Goal: Book appointment/travel/reservation

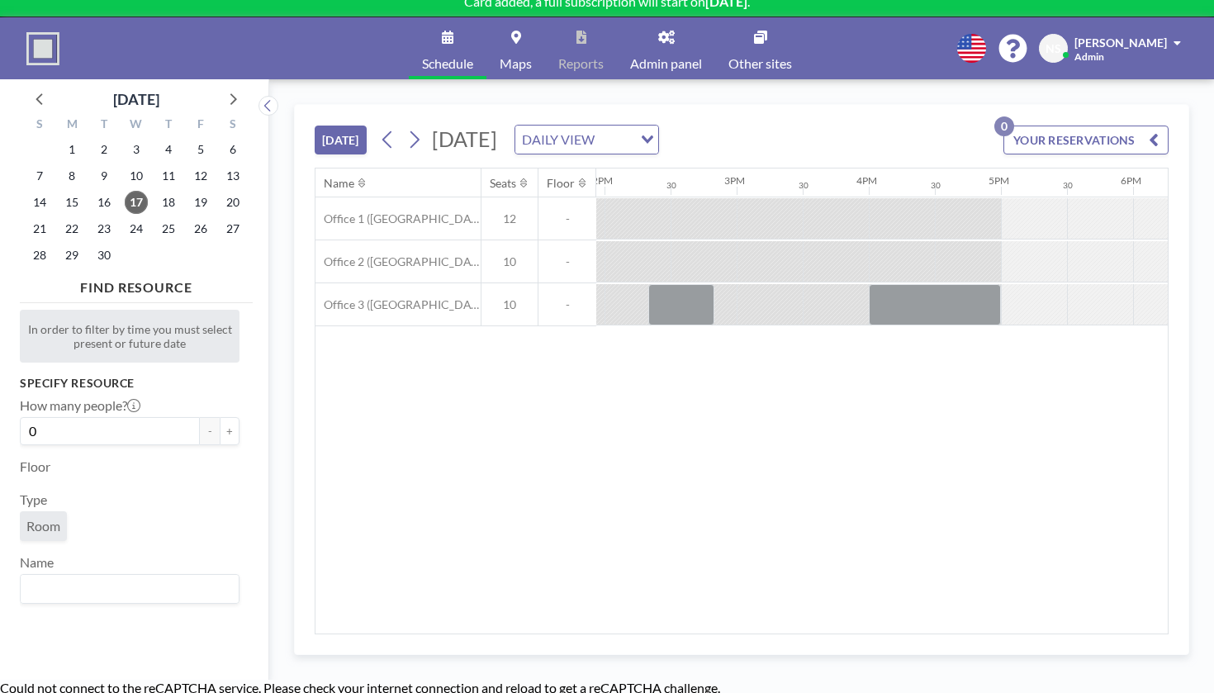
scroll to position [0, 1879]
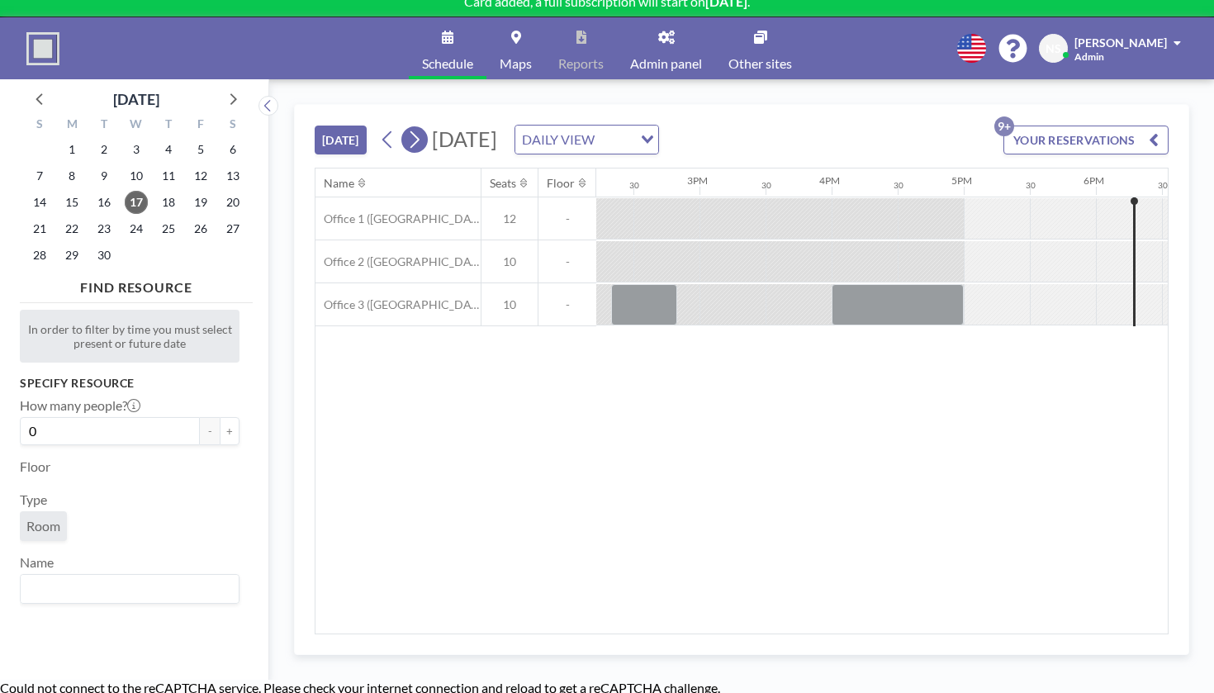
click at [406, 127] on icon at bounding box center [414, 139] width 16 height 25
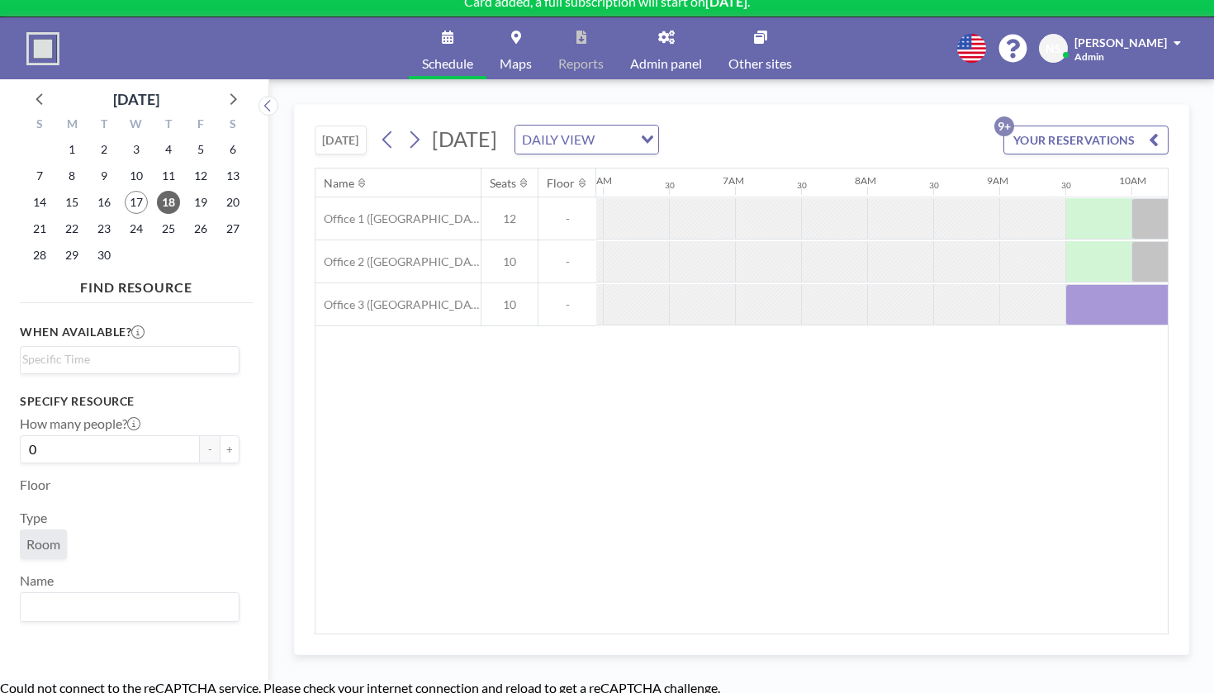
scroll to position [0, 805]
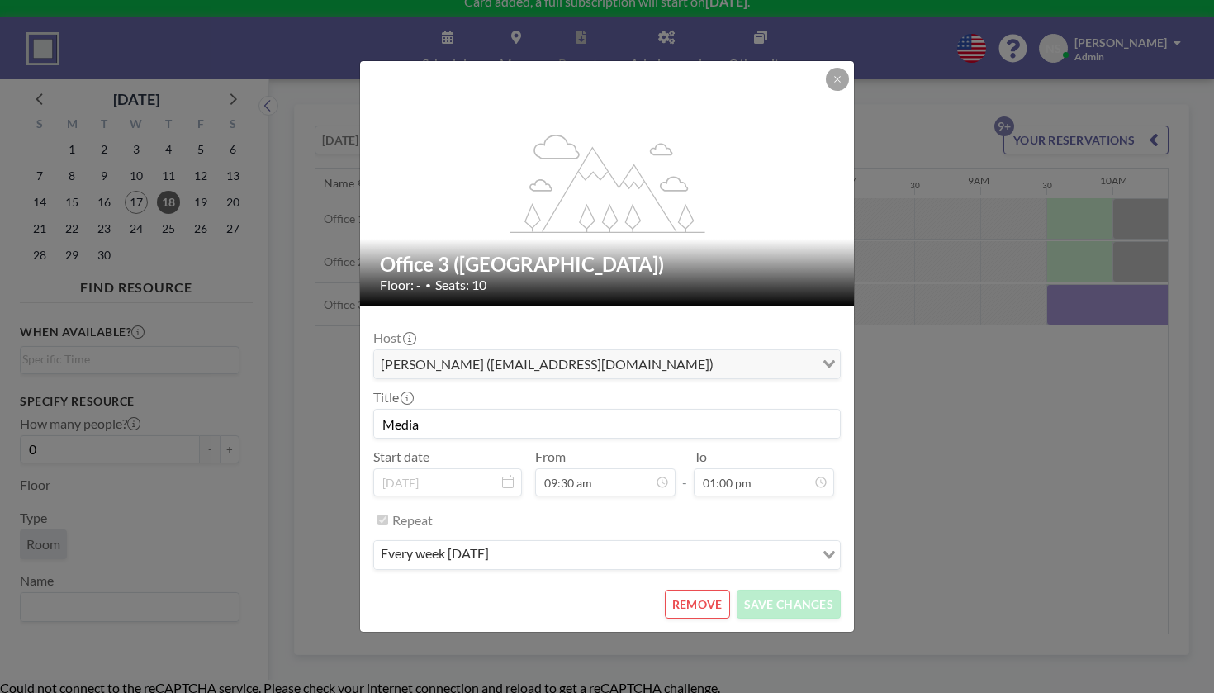
click at [677, 590] on button "REMOVE" at bounding box center [697, 604] width 65 height 29
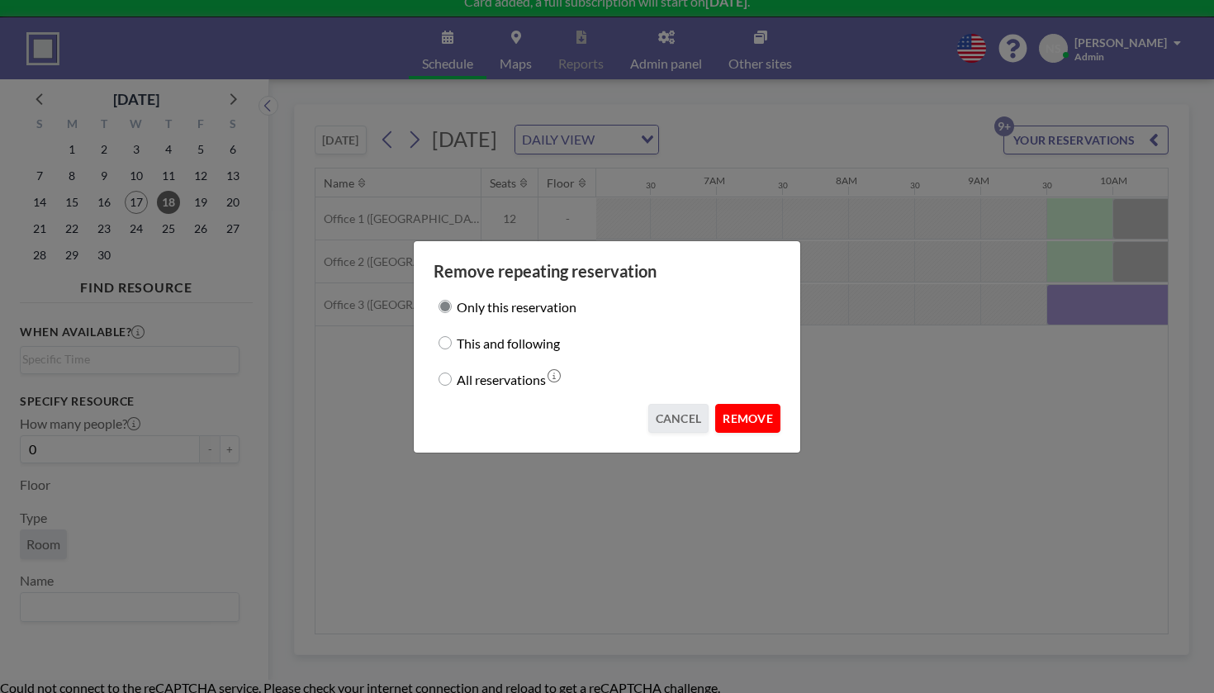
click at [737, 404] on button "REMOVE" at bounding box center [747, 418] width 65 height 29
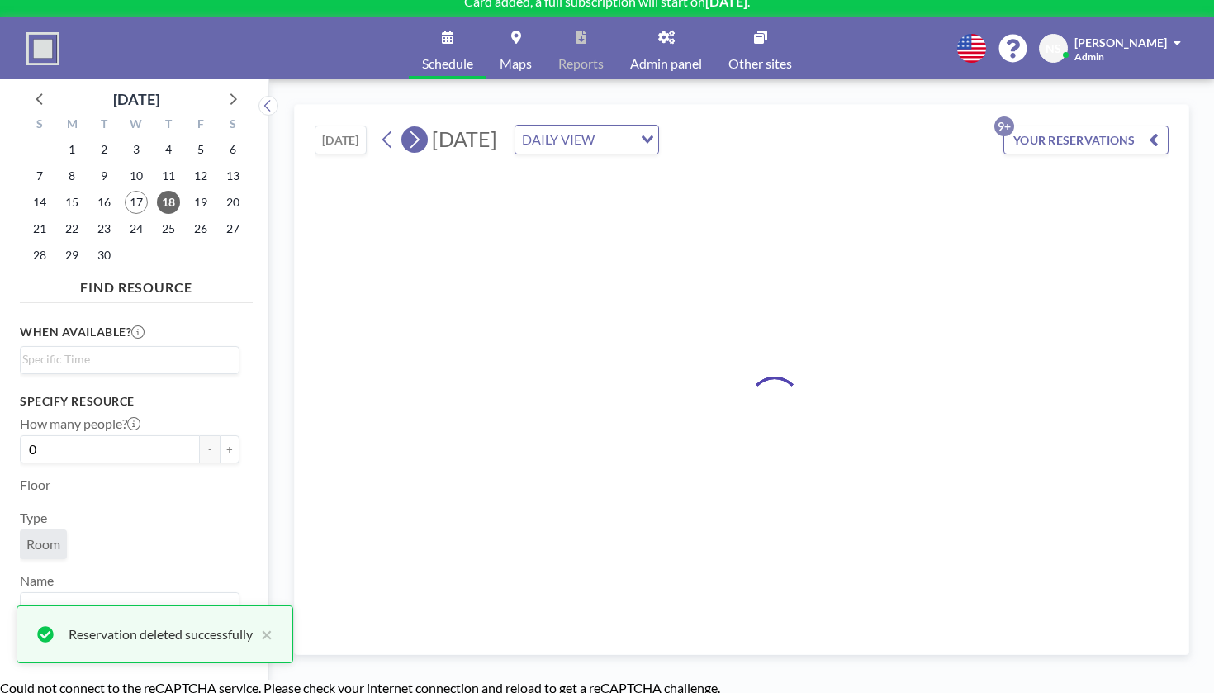
click at [406, 127] on icon at bounding box center [414, 139] width 16 height 25
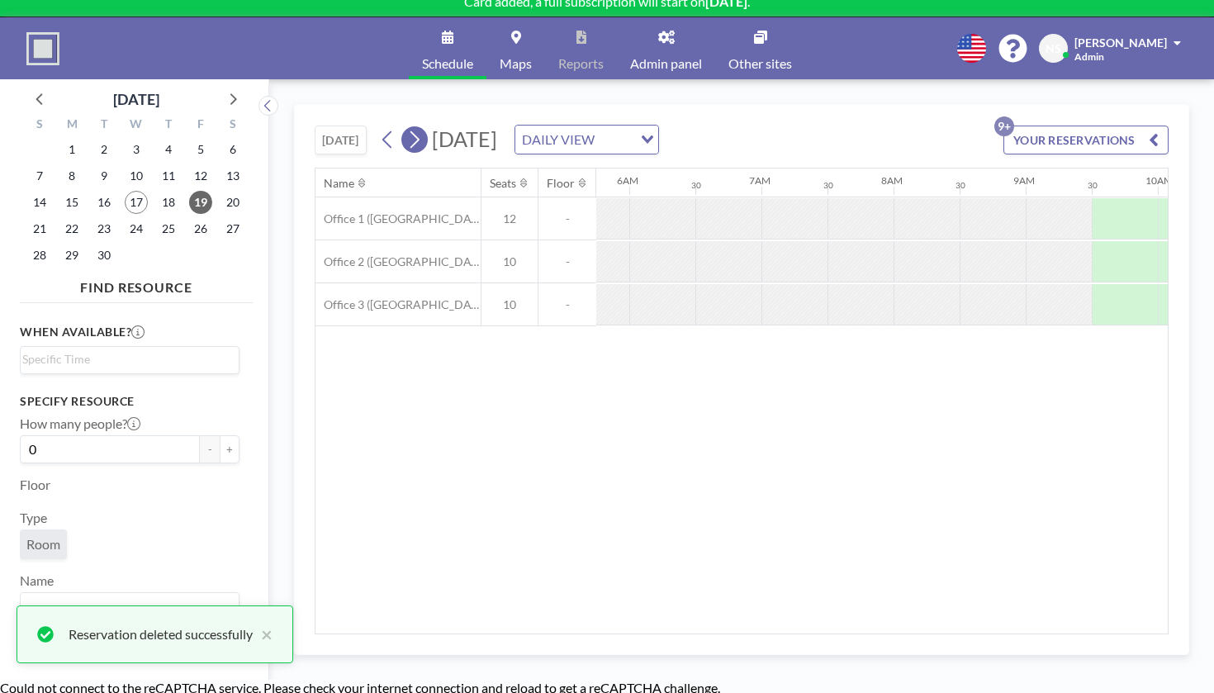
click at [406, 127] on icon at bounding box center [414, 139] width 16 height 25
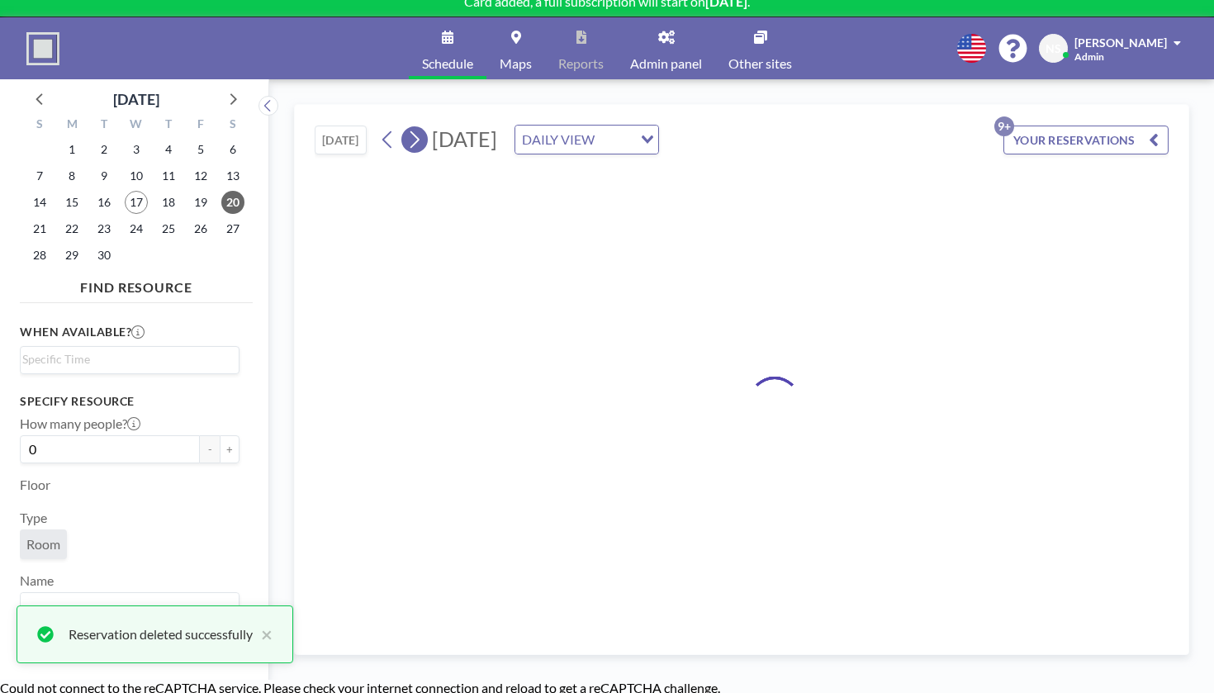
click at [406, 127] on icon at bounding box center [414, 139] width 16 height 25
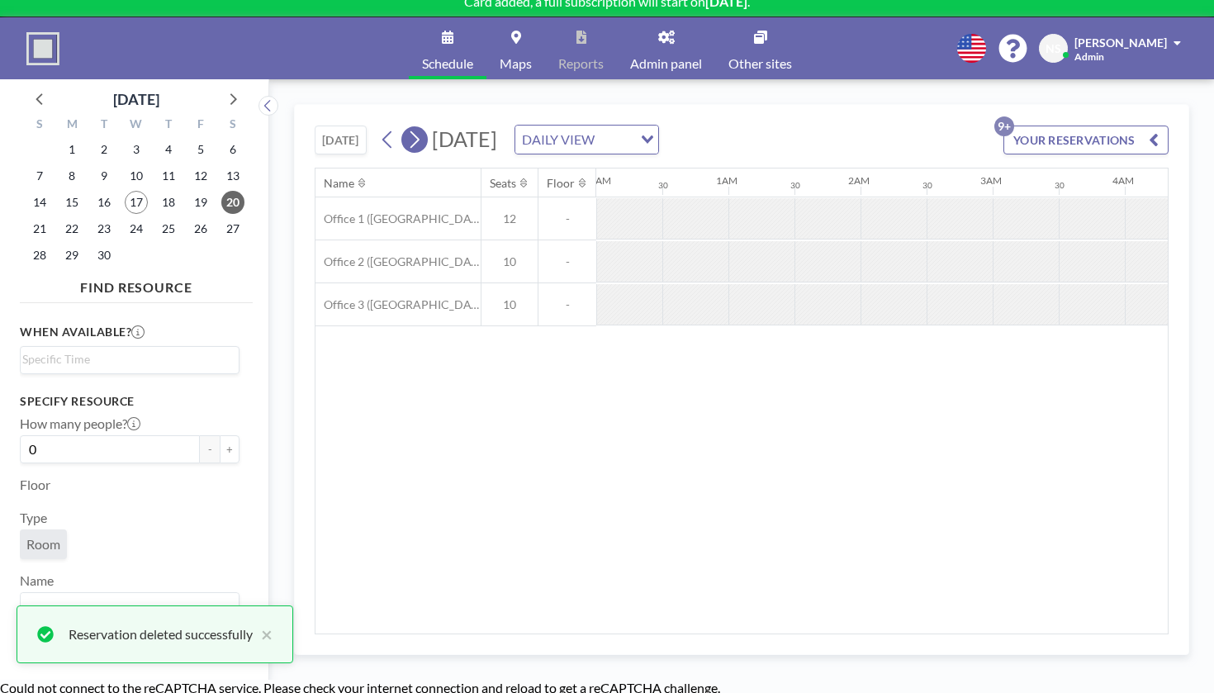
scroll to position [0, 0]
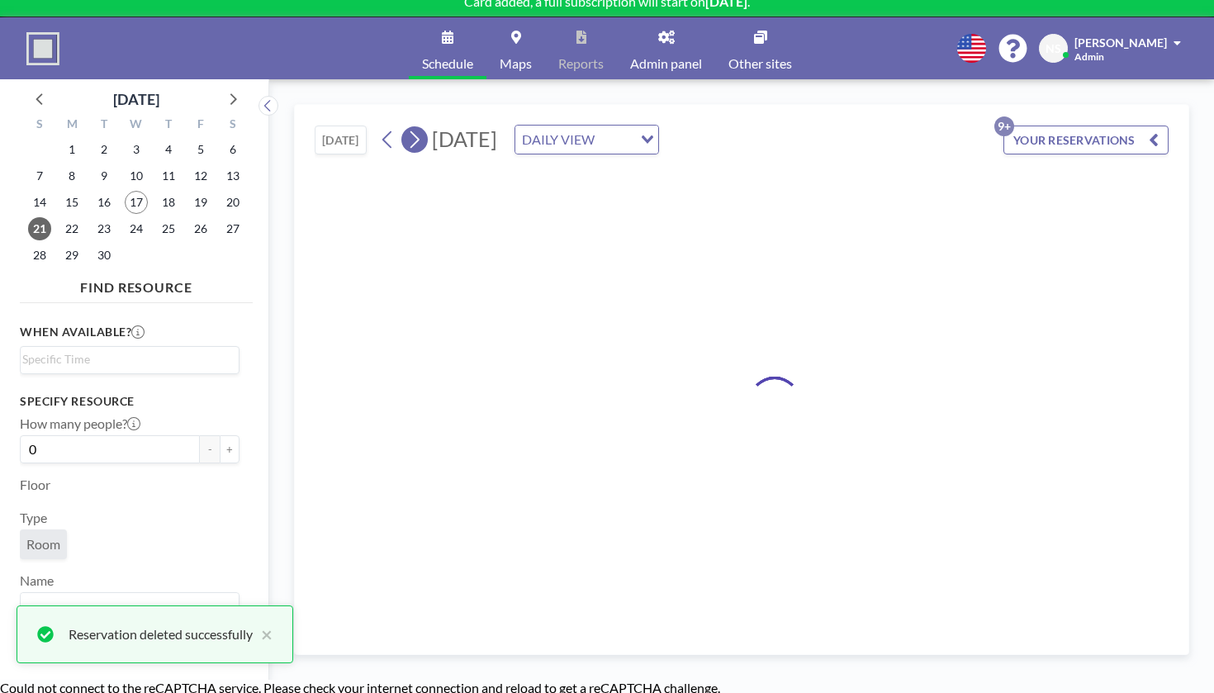
click at [406, 127] on icon at bounding box center [414, 139] width 16 height 25
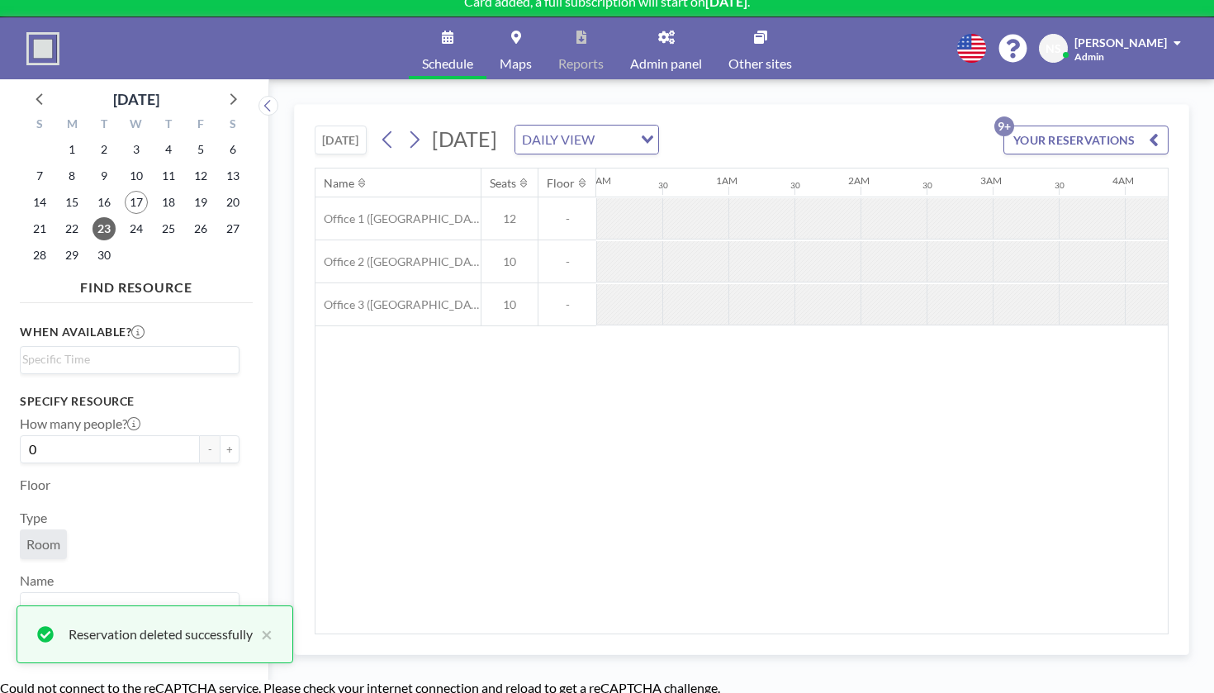
scroll to position [0, 805]
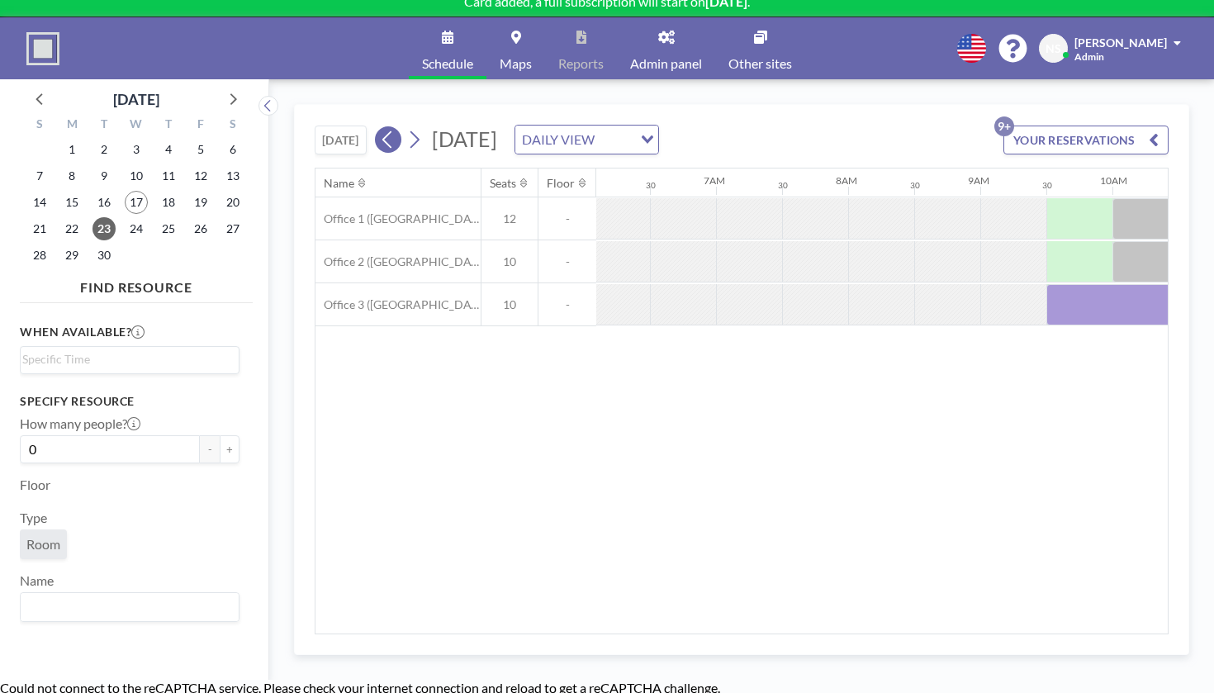
click at [380, 127] on icon at bounding box center [388, 139] width 16 height 25
click at [406, 127] on icon at bounding box center [414, 139] width 16 height 25
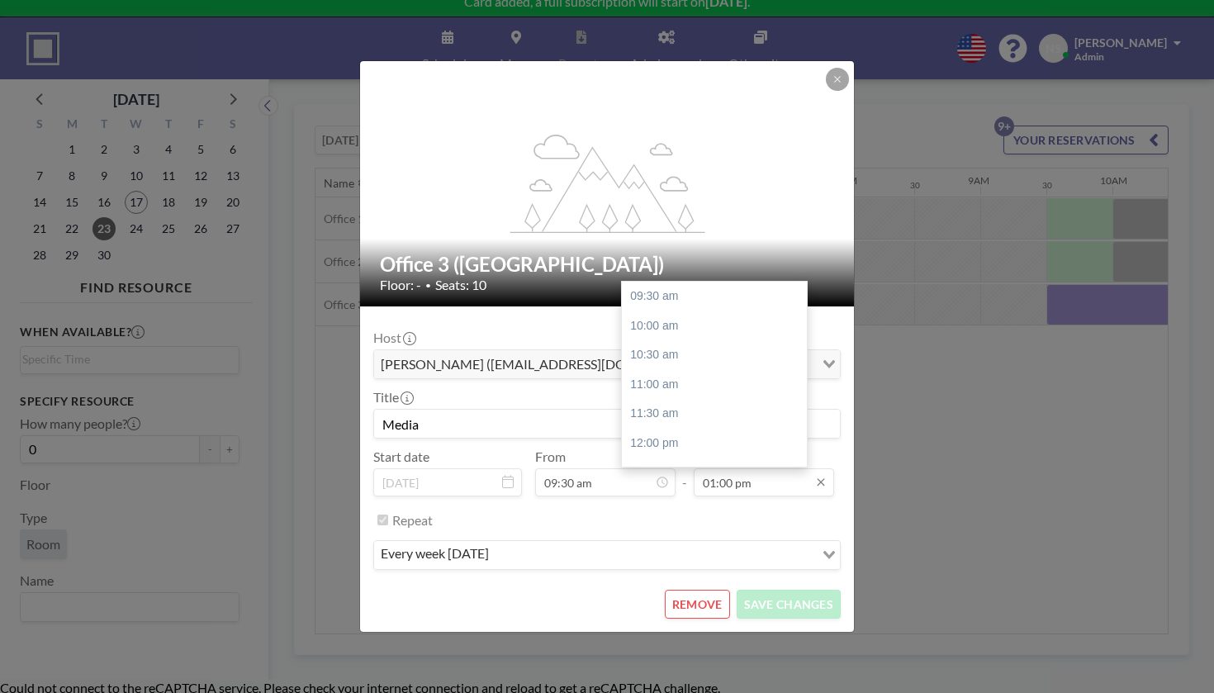
scroll to position [179, 0]
click at [685, 485] on div "04:00 pm" at bounding box center [714, 500] width 185 height 30
type input "04:00 pm"
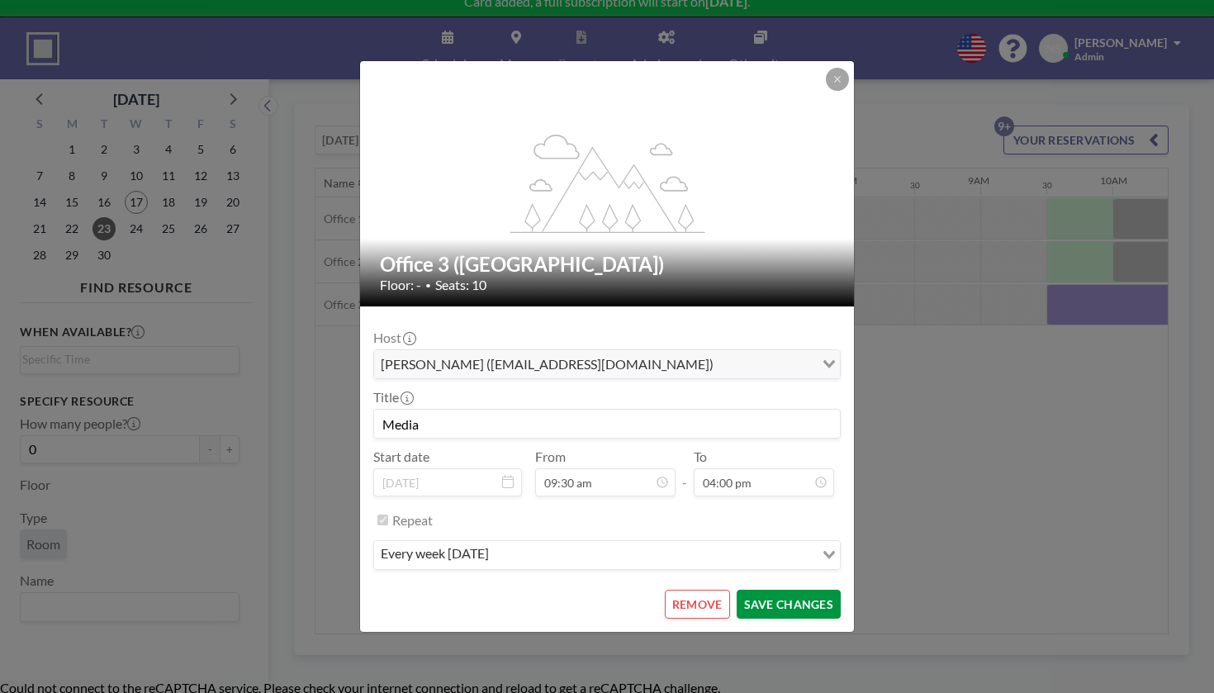
scroll to position [225, 0]
click at [743, 590] on button "SAVE CHANGES" at bounding box center [789, 604] width 104 height 29
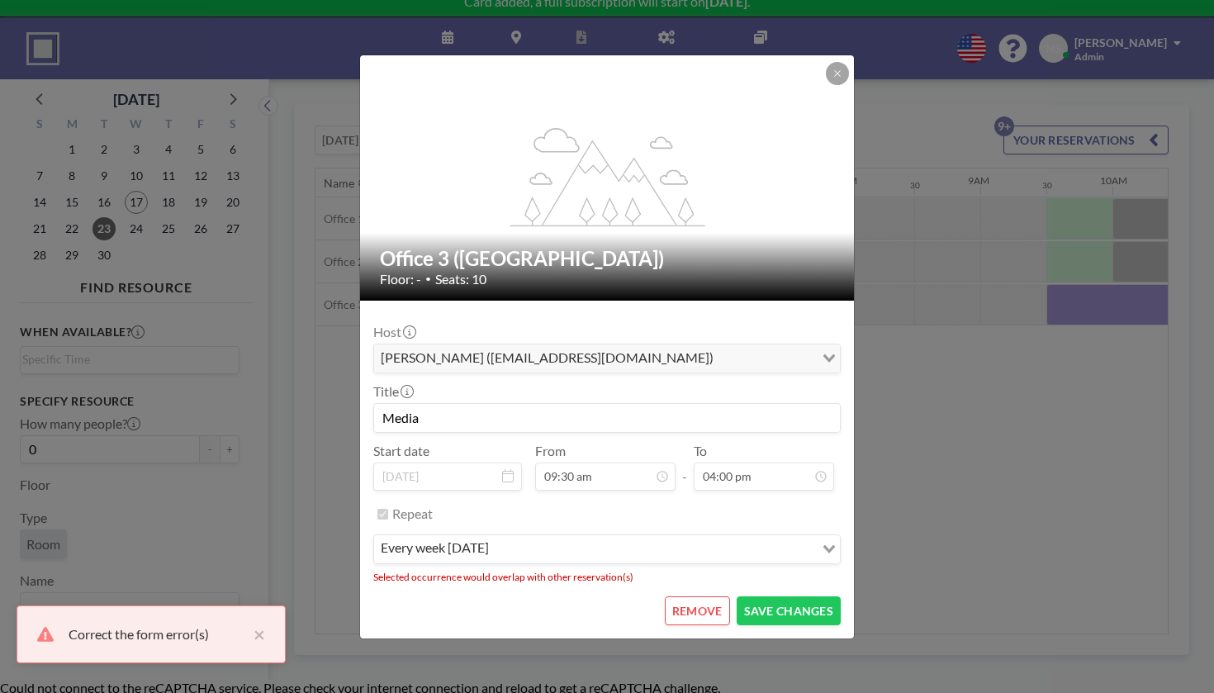
click at [693, 596] on button "REMOVE" at bounding box center [697, 610] width 65 height 29
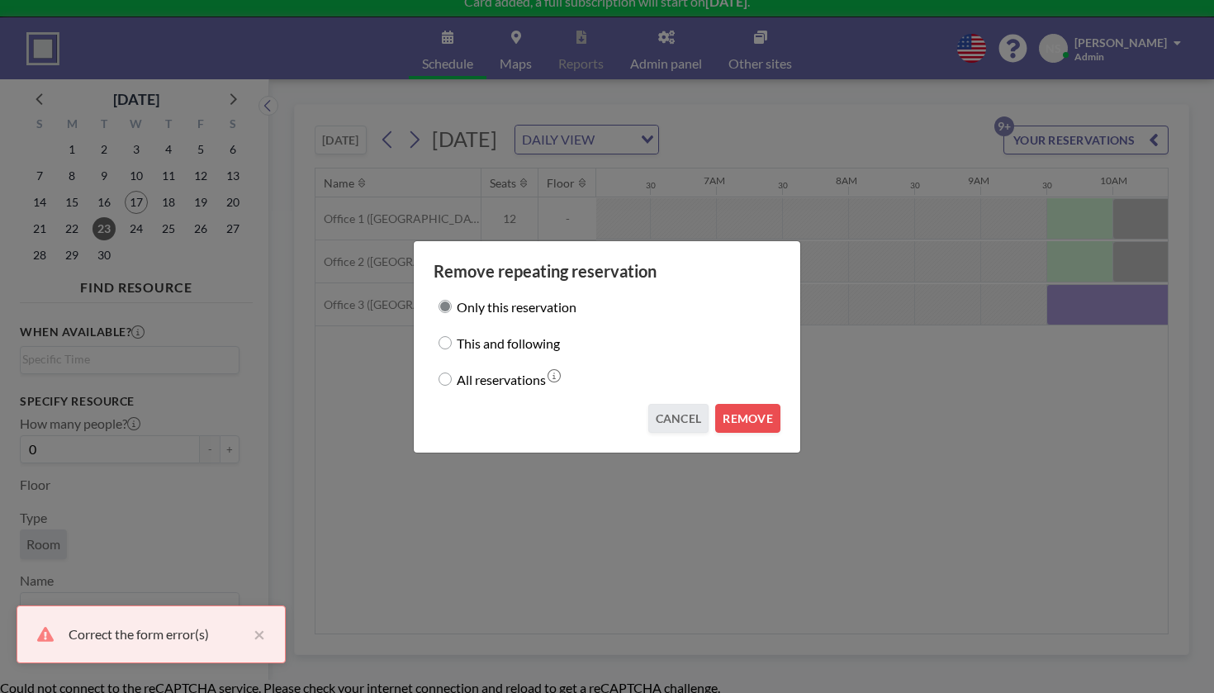
drag, startPoint x: 693, startPoint y: 559, endPoint x: 701, endPoint y: 500, distance: 59.9
click at [701, 500] on div "Remove repeating reservation Only this reservation This and following All reser…" at bounding box center [607, 346] width 1214 height 693
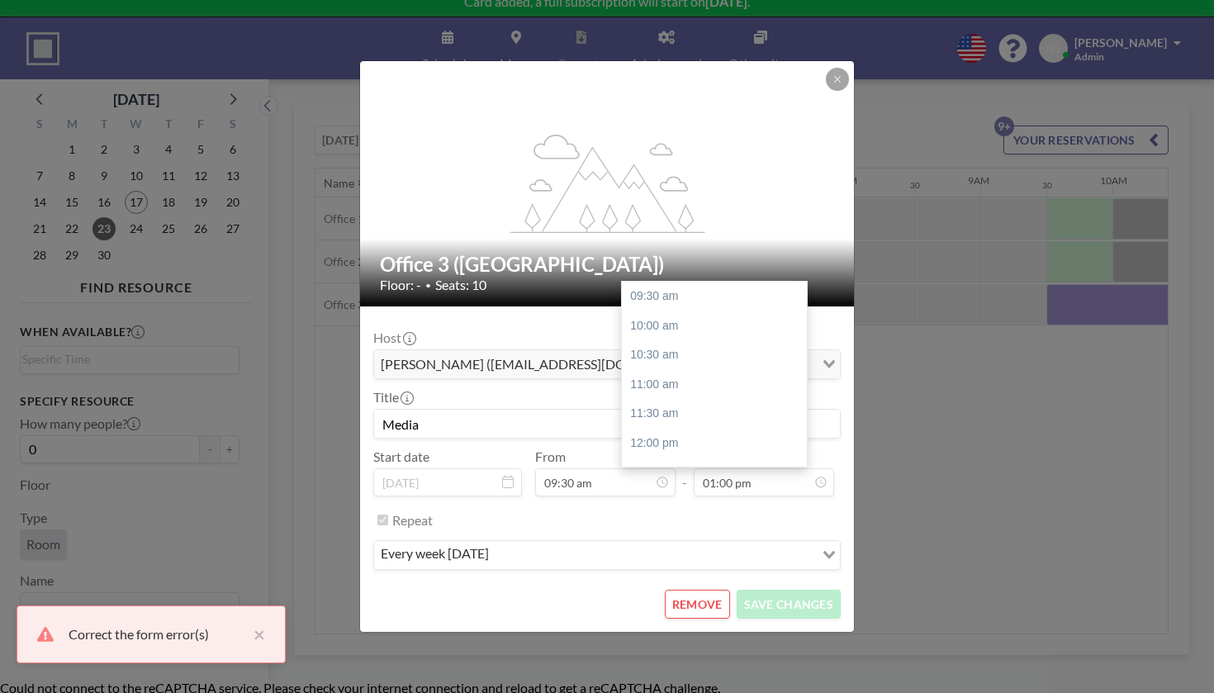
scroll to position [179, 0]
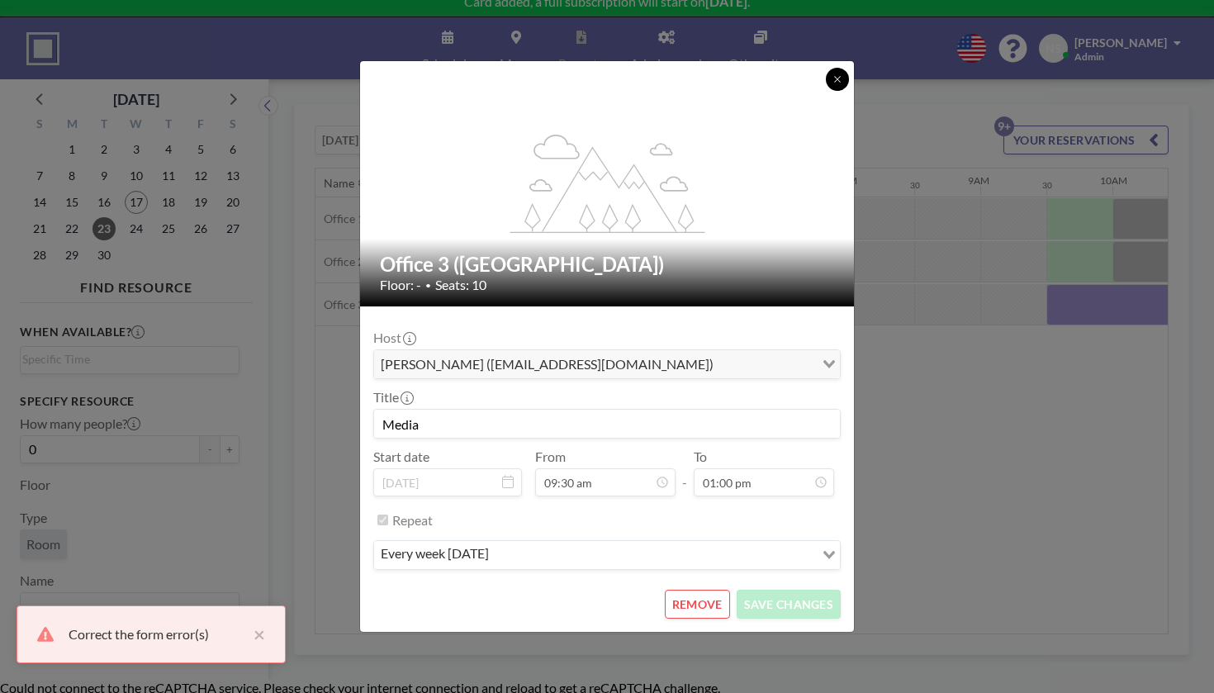
click at [826, 91] on button at bounding box center [837, 79] width 23 height 23
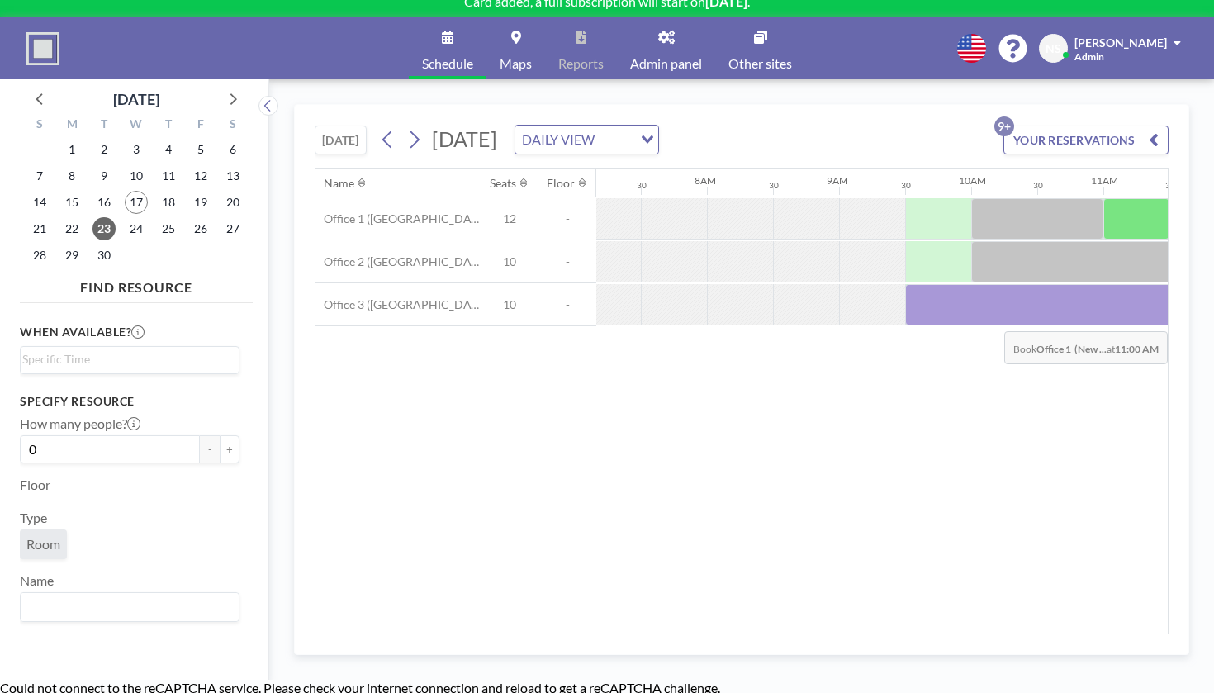
scroll to position [0, 950]
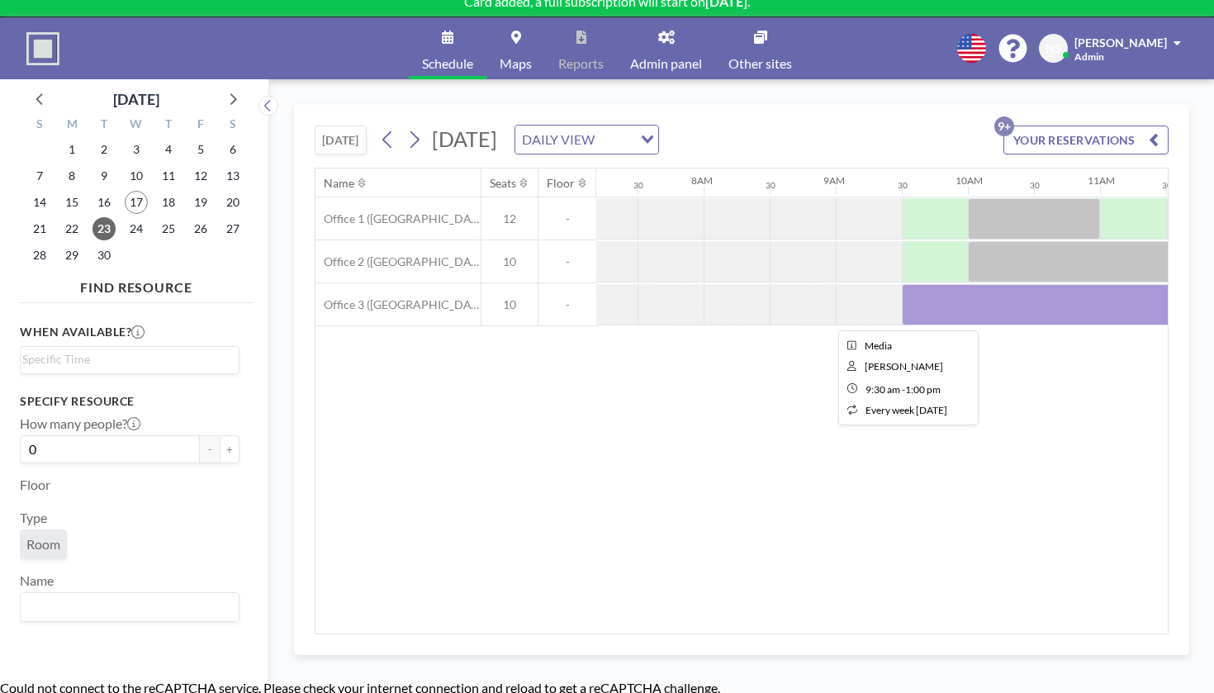
click at [902, 284] on div at bounding box center [1133, 304] width 463 height 41
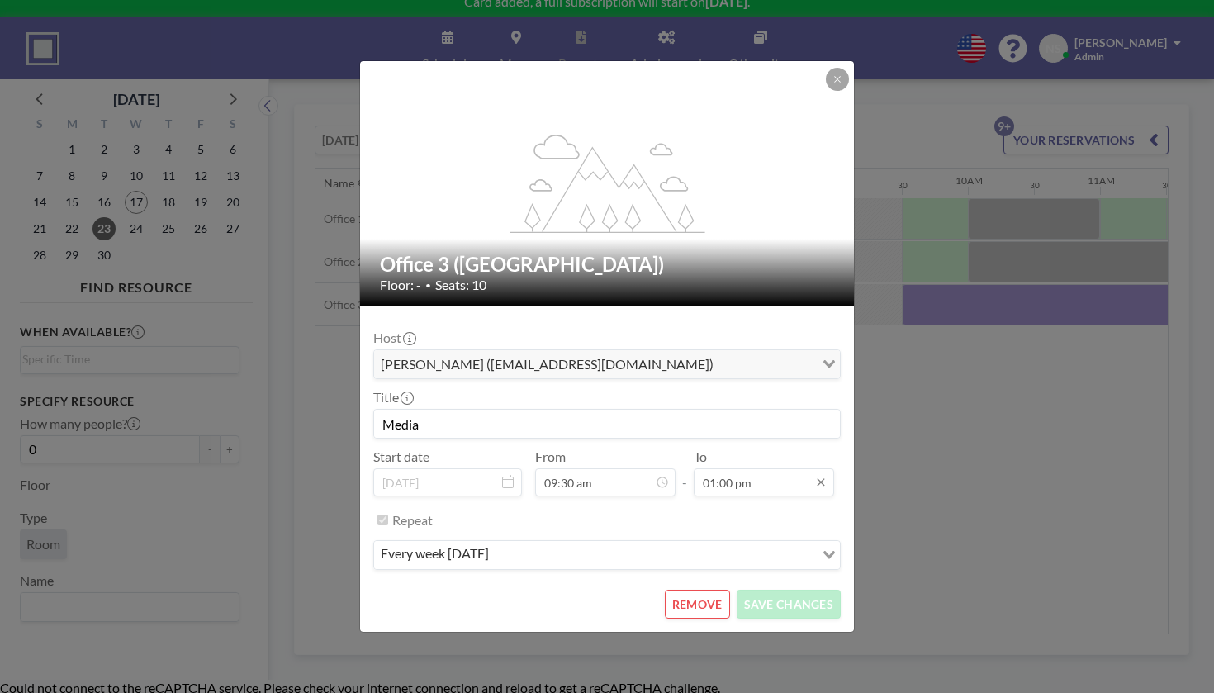
scroll to position [179, 0]
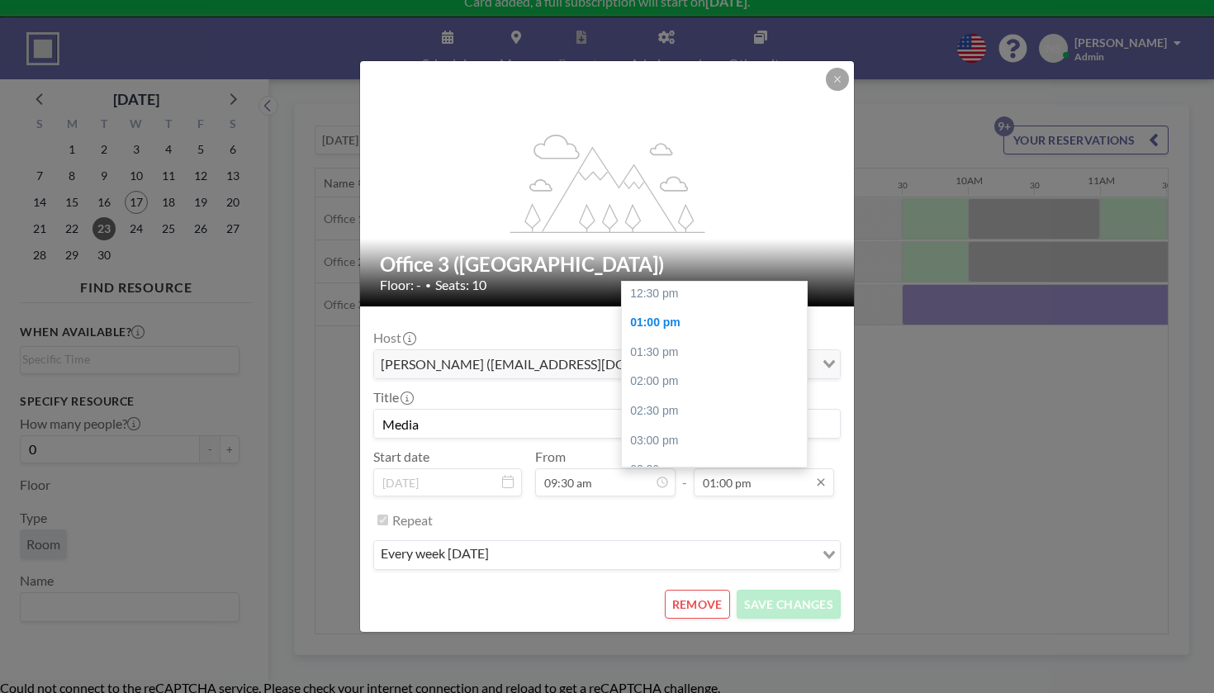
click at [702, 468] on input "01:00 pm" at bounding box center [764, 482] width 140 height 28
click at [665, 367] on div "02:00 pm" at bounding box center [714, 382] width 185 height 30
type input "02:00 pm"
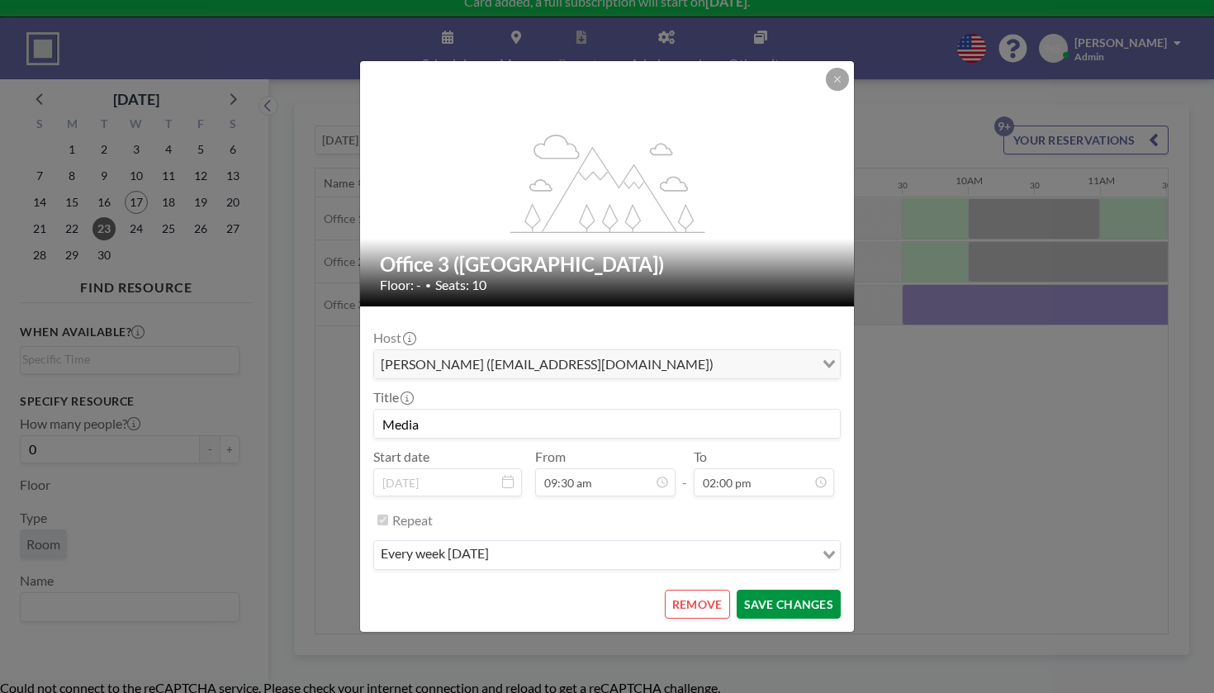
click at [750, 590] on button "SAVE CHANGES" at bounding box center [789, 604] width 104 height 29
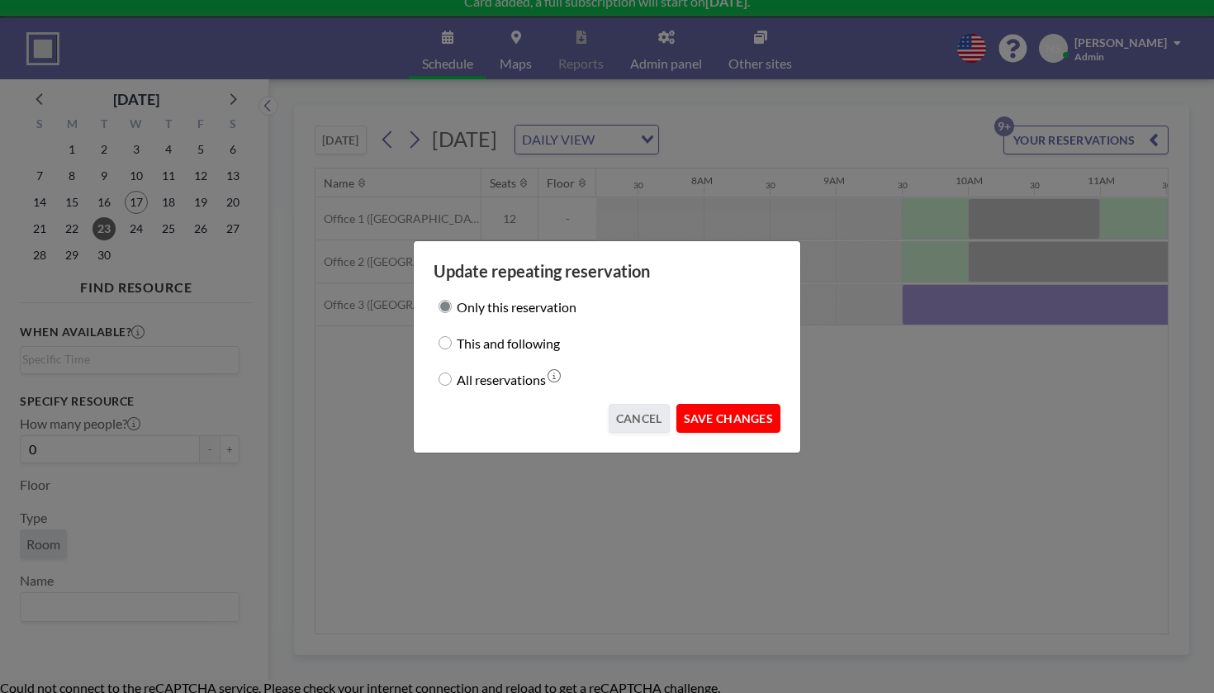
click at [714, 406] on button "SAVE CHANGES" at bounding box center [729, 418] width 104 height 29
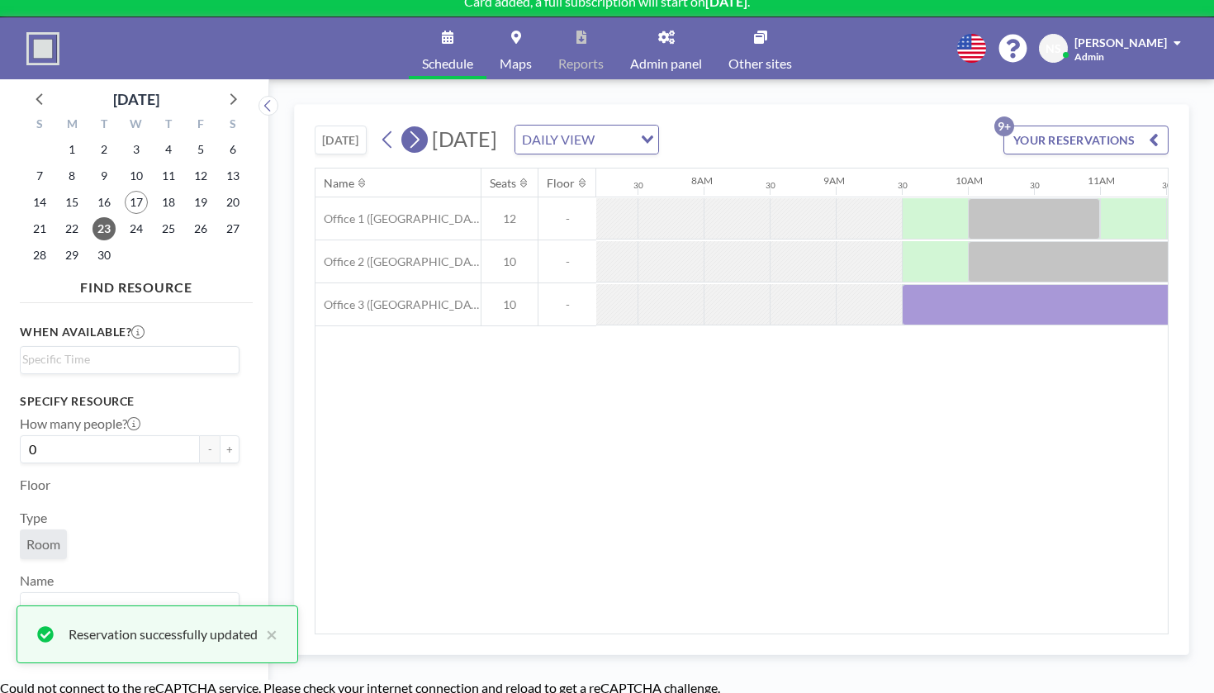
click at [406, 127] on icon at bounding box center [414, 139] width 16 height 25
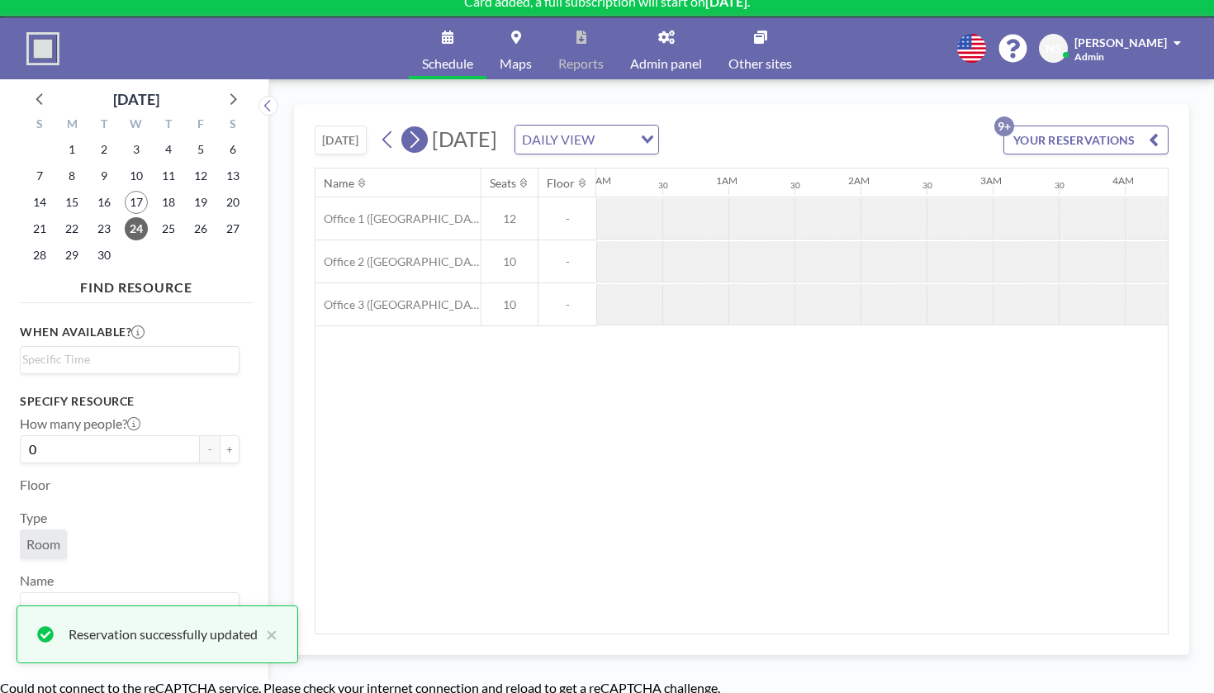
scroll to position [0, 805]
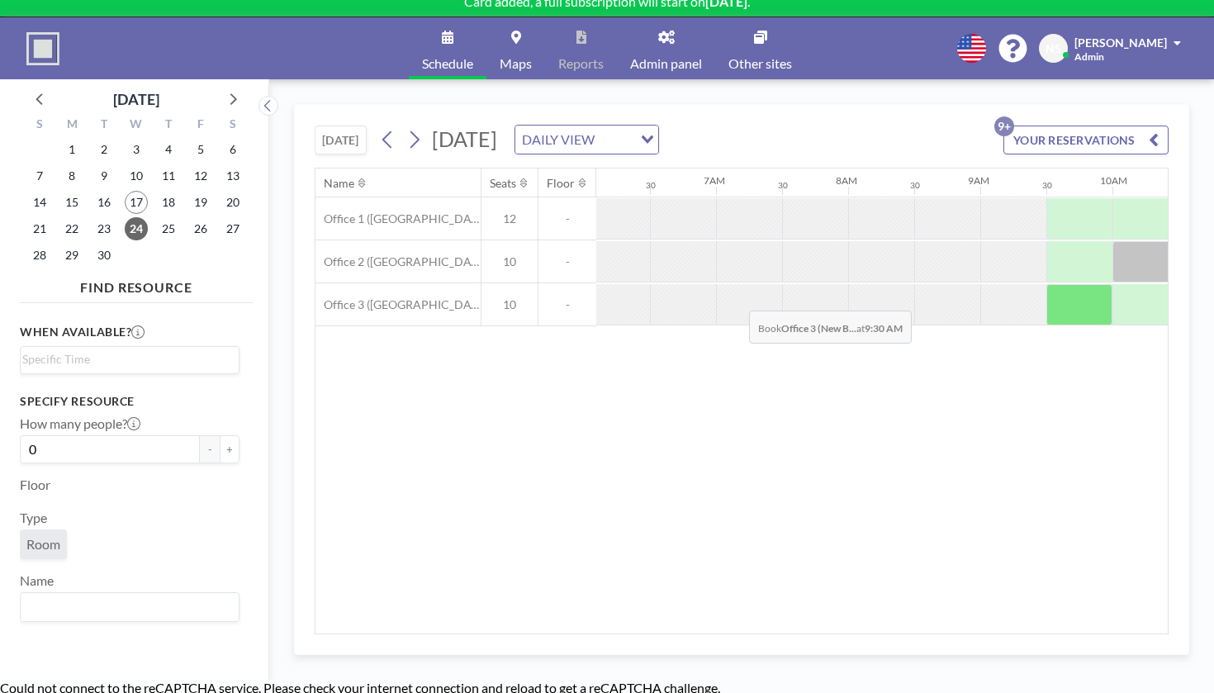
click at [1047, 284] on div at bounding box center [1080, 304] width 66 height 41
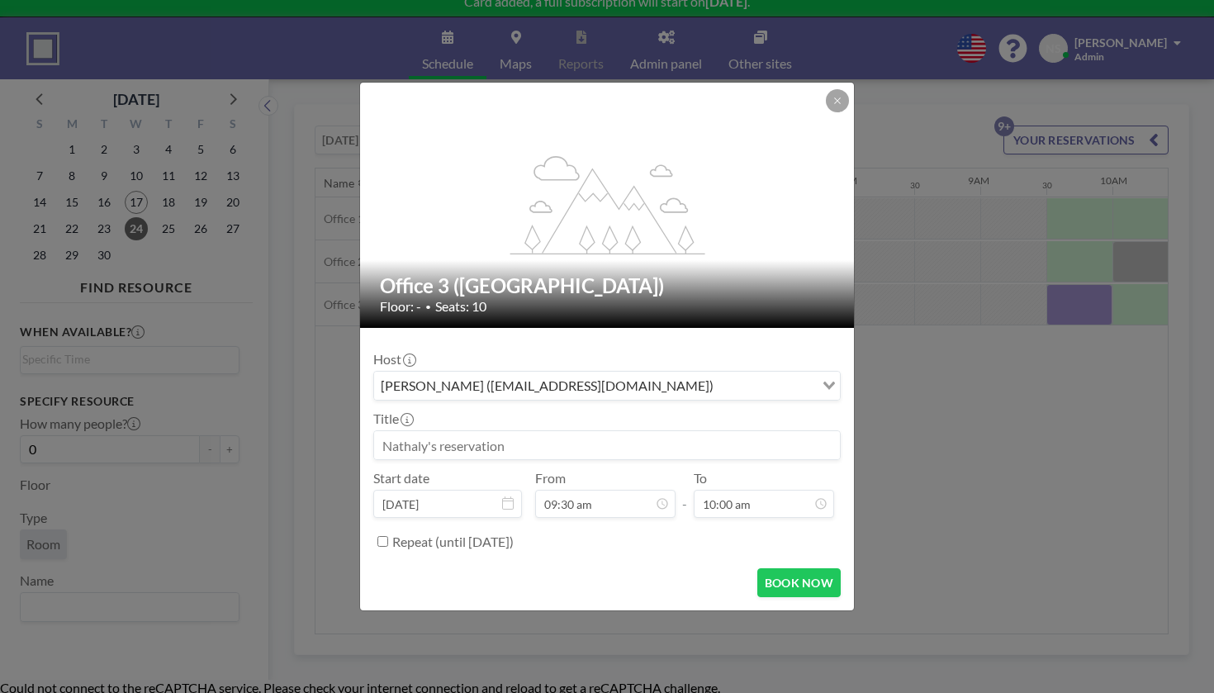
click at [581, 431] on input at bounding box center [607, 445] width 466 height 28
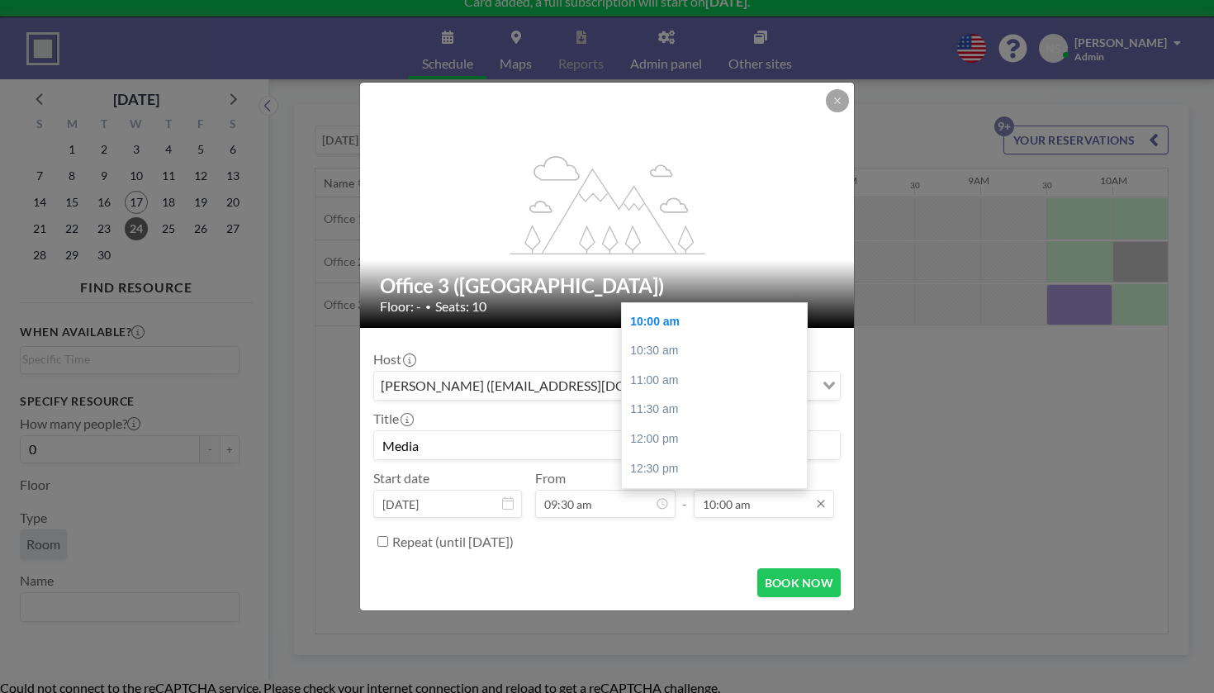
type input "Media"
click at [707, 490] on input "10:00 am" at bounding box center [764, 504] width 140 height 28
click at [706, 454] on div "12:30 pm" at bounding box center [714, 469] width 185 height 30
type input "12:30 pm"
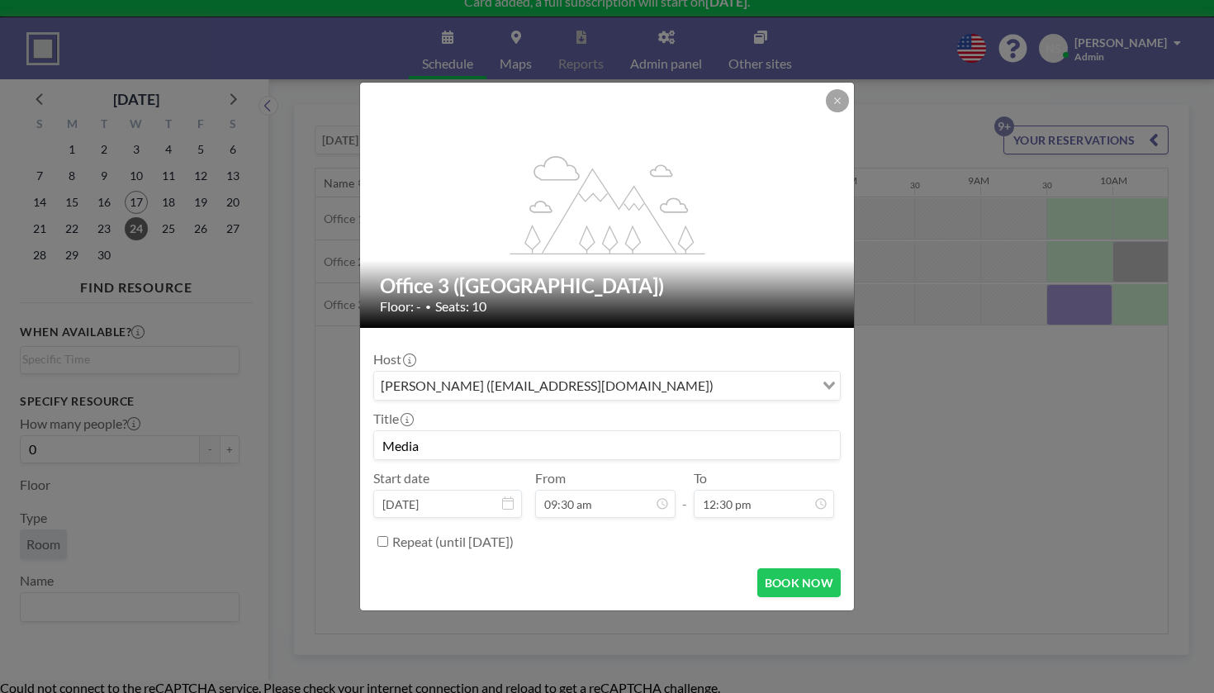
scroll to position [0, 0]
click at [758, 568] on button "BOOK NOW" at bounding box center [799, 582] width 83 height 29
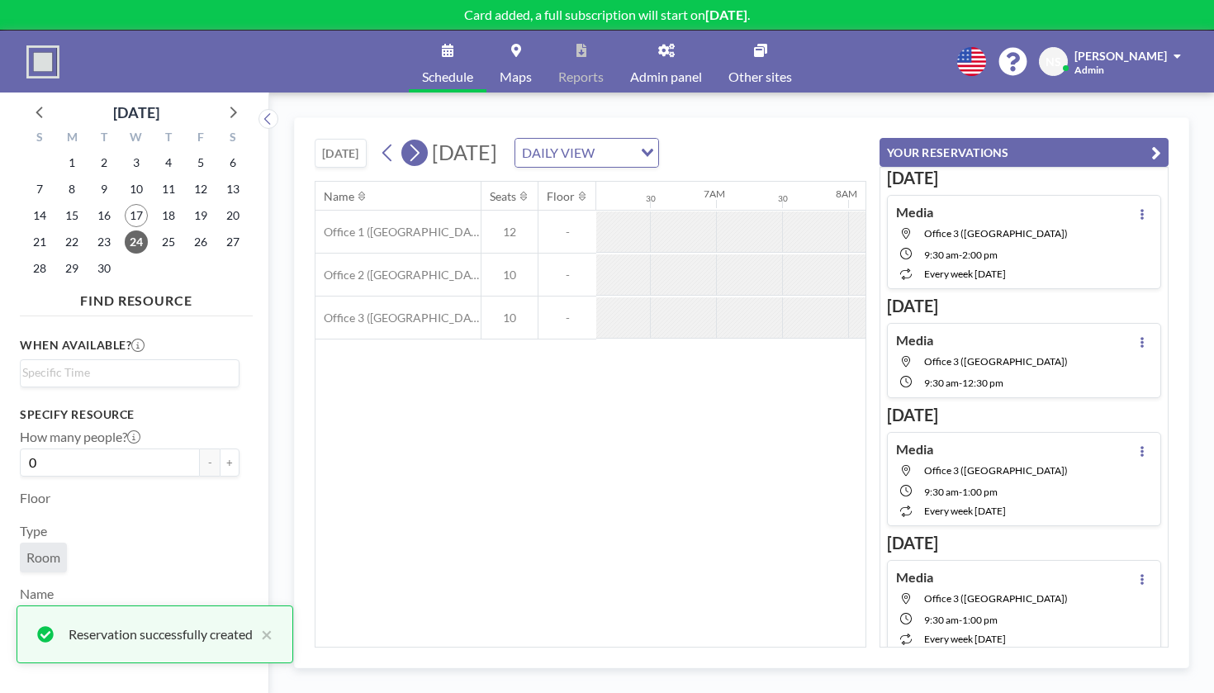
click at [406, 140] on icon at bounding box center [414, 152] width 16 height 25
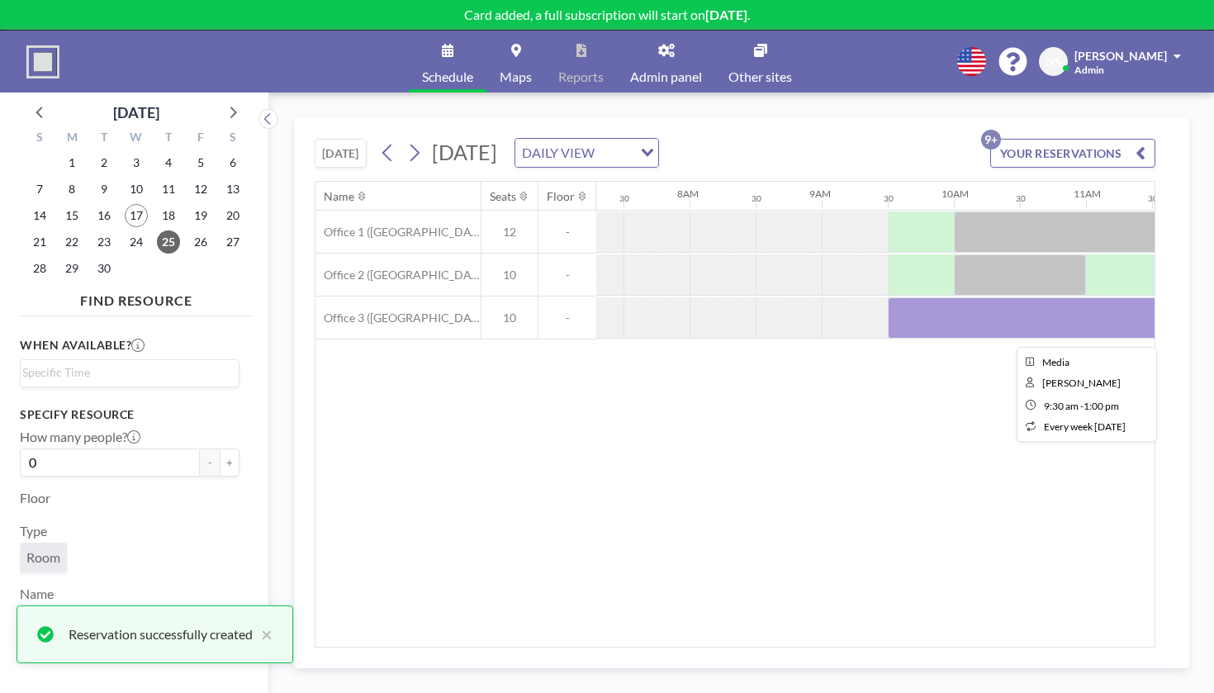
scroll to position [0, 1003]
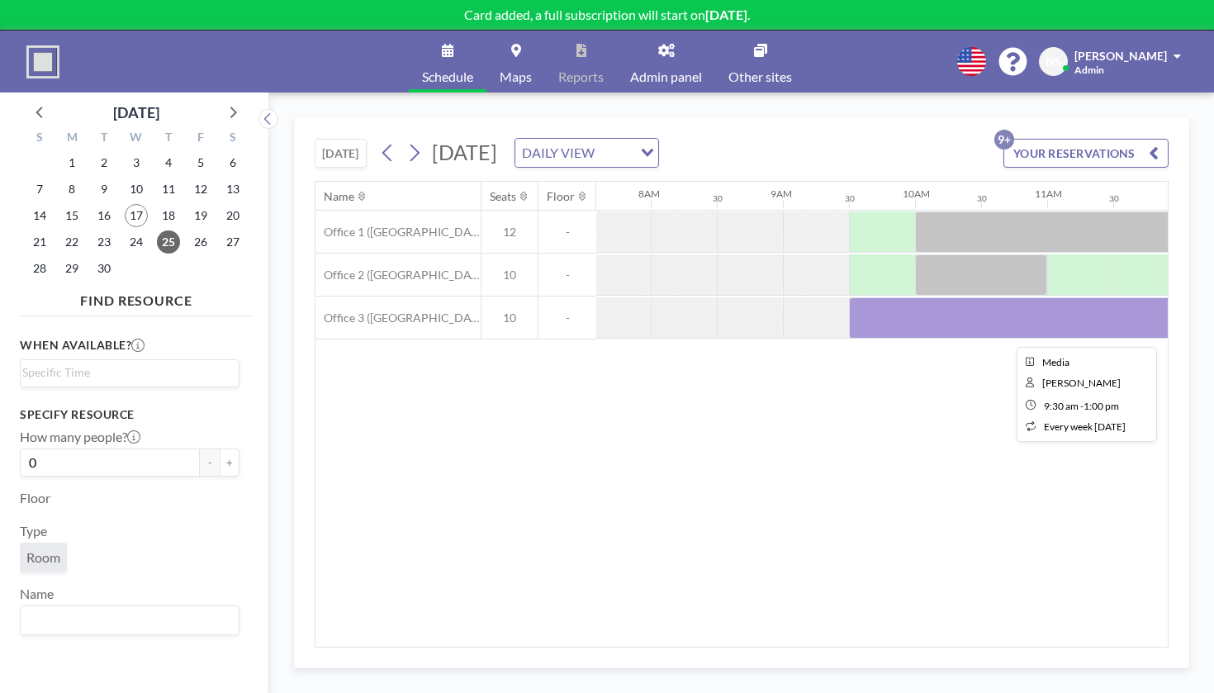
click at [849, 297] on div at bounding box center [1080, 317] width 463 height 41
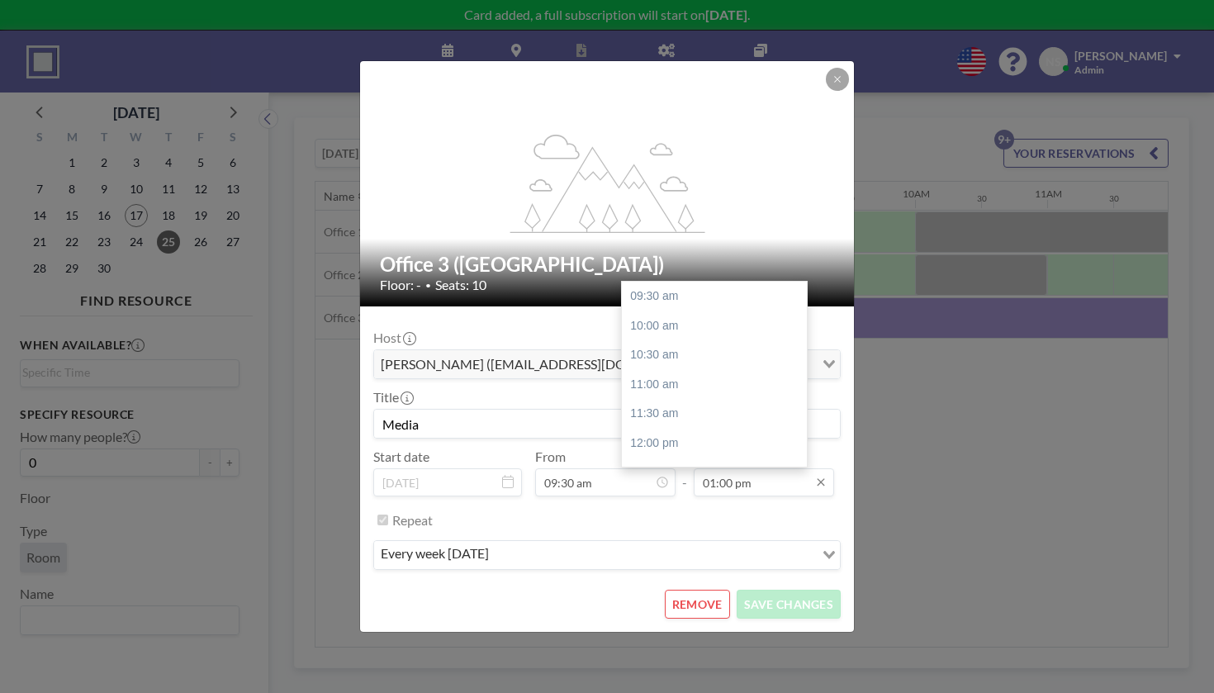
scroll to position [179, 0]
click at [690, 485] on div "04:00 pm" at bounding box center [714, 500] width 185 height 30
type input "04:00 pm"
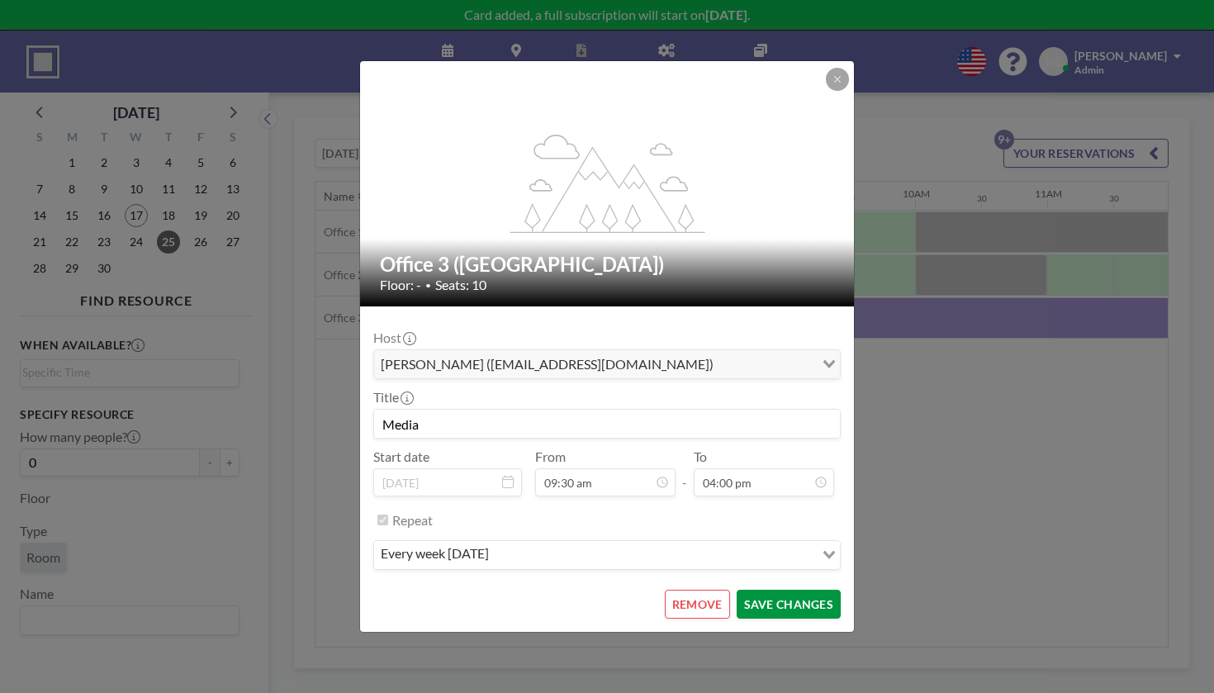
click at [751, 590] on button "SAVE CHANGES" at bounding box center [789, 604] width 104 height 29
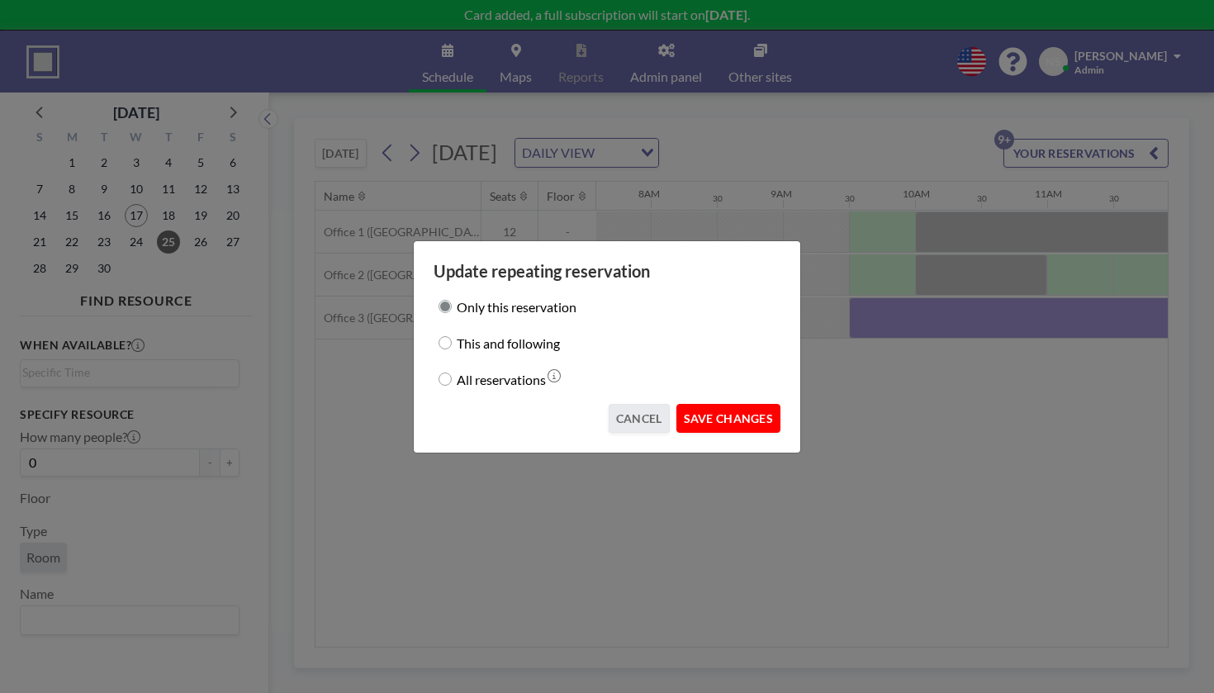
click at [705, 404] on button "SAVE CHANGES" at bounding box center [729, 418] width 104 height 29
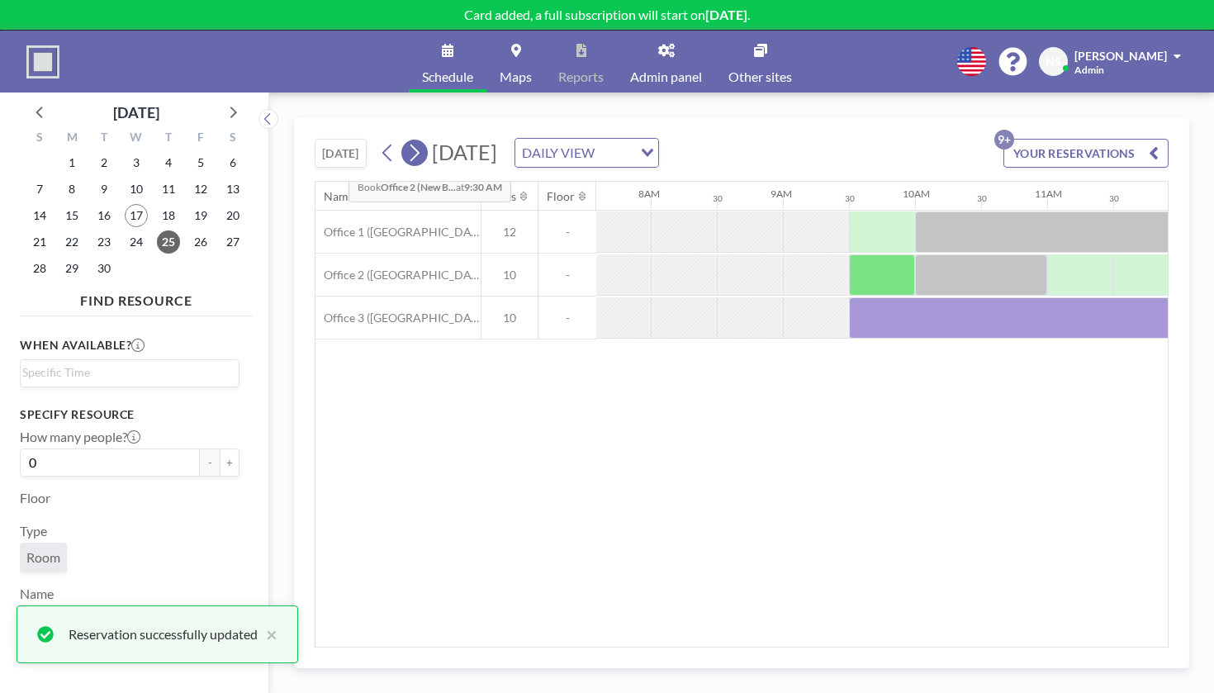
click at [411, 145] on icon at bounding box center [415, 153] width 9 height 17
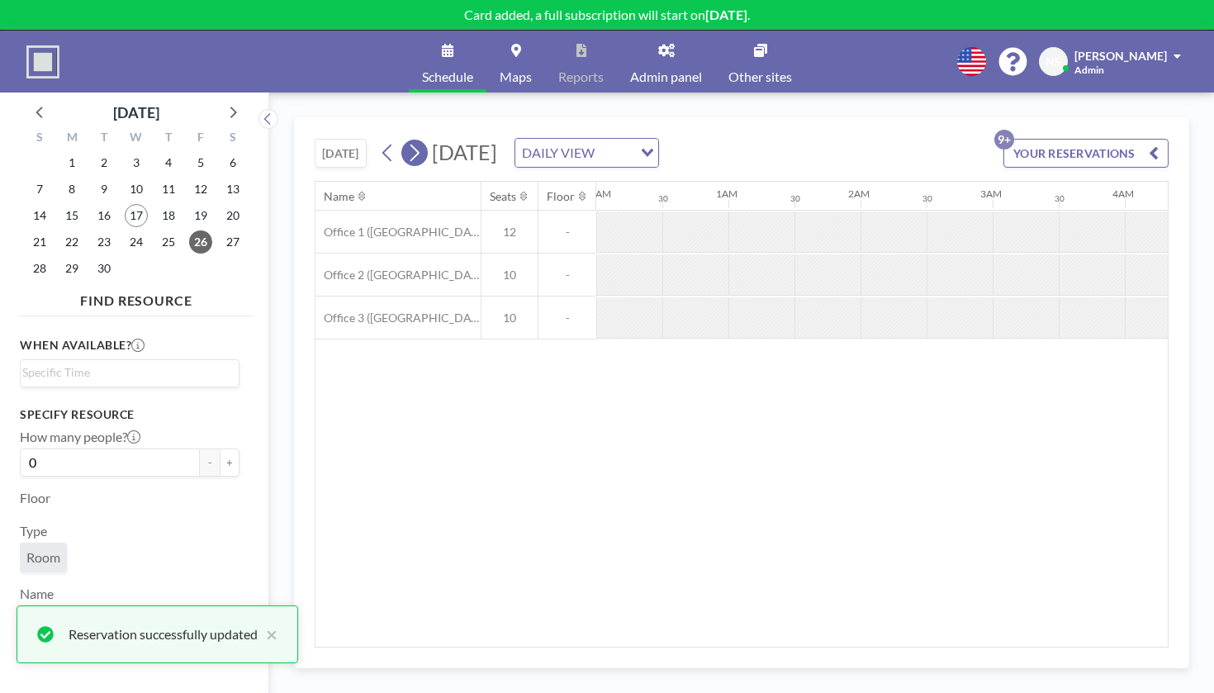
scroll to position [0, 805]
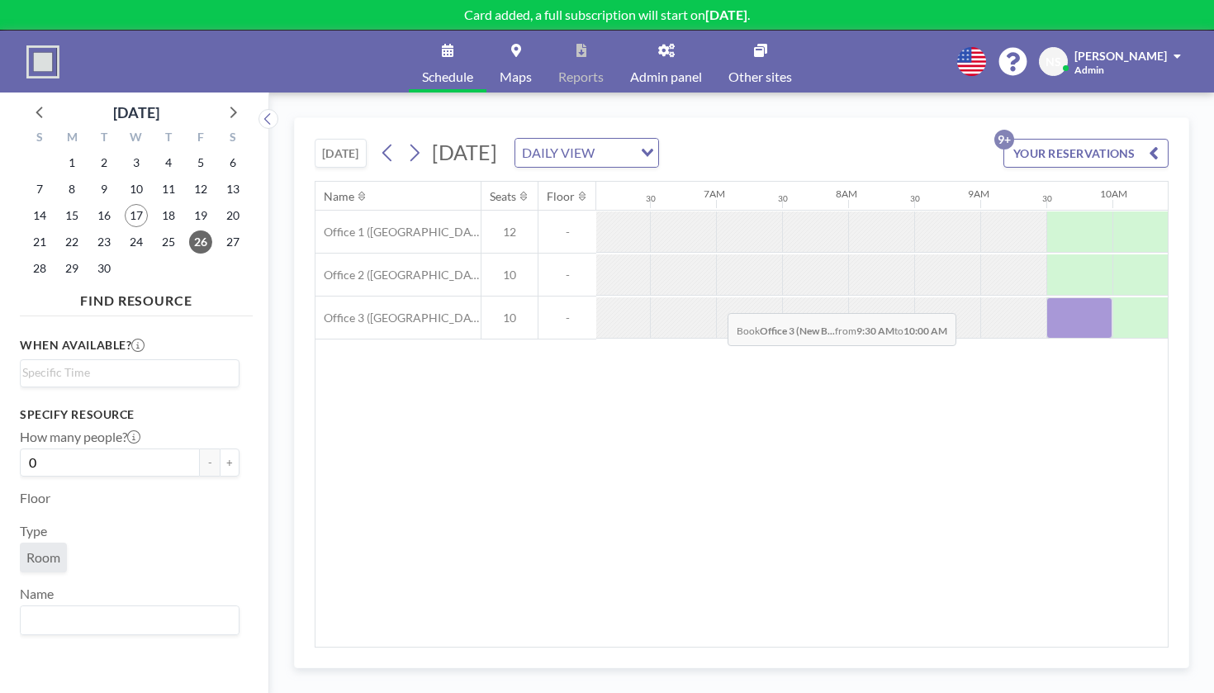
click at [1047, 297] on div at bounding box center [1080, 317] width 66 height 41
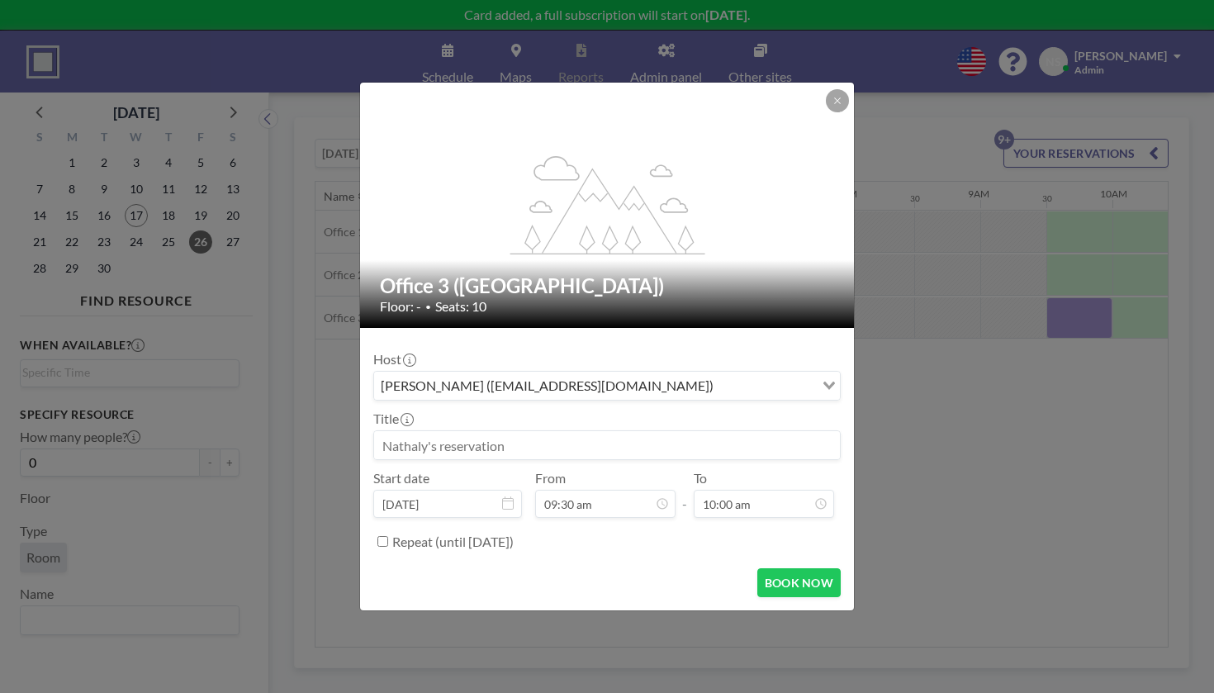
click at [547, 435] on input at bounding box center [607, 445] width 466 height 28
type input "<"
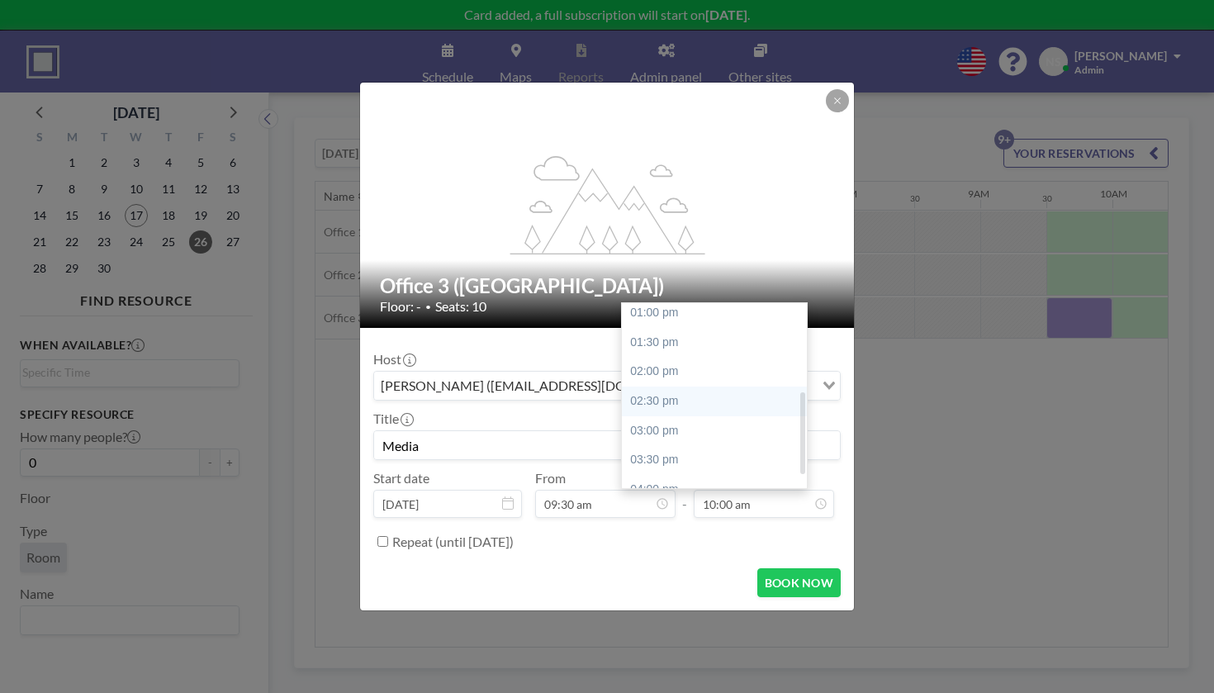
scroll to position [221, 0]
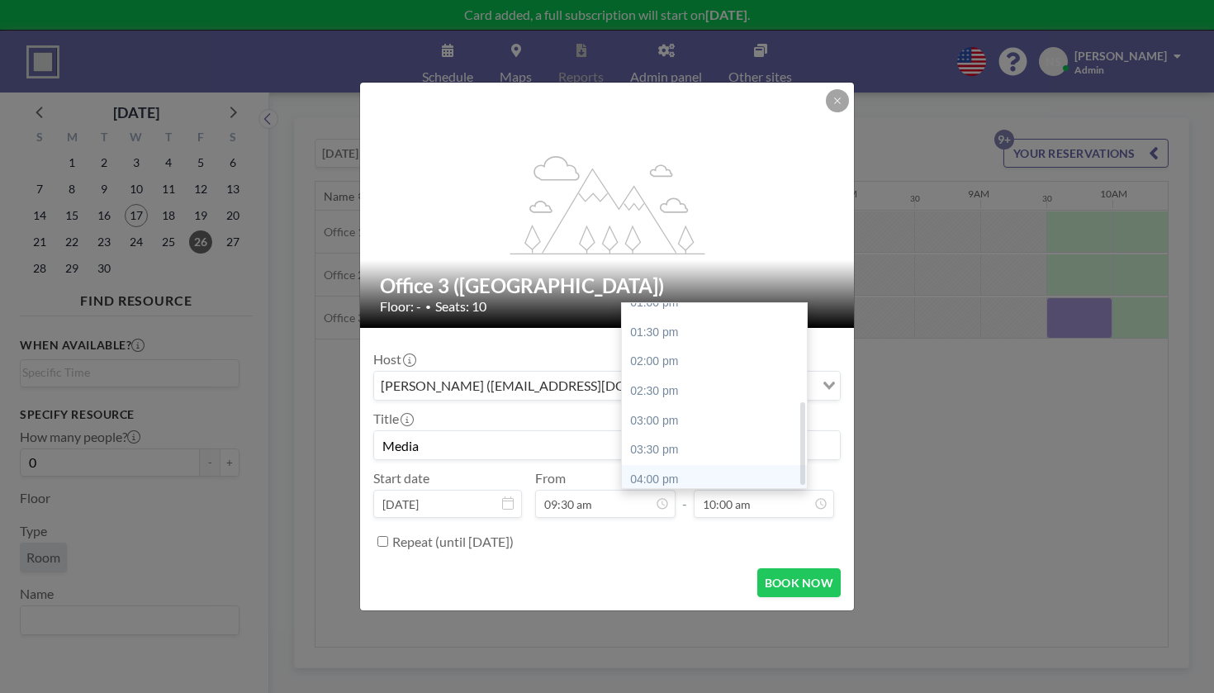
type input "Media"
click at [682, 465] on div "04:00 pm" at bounding box center [714, 480] width 185 height 30
type input "04:00 pm"
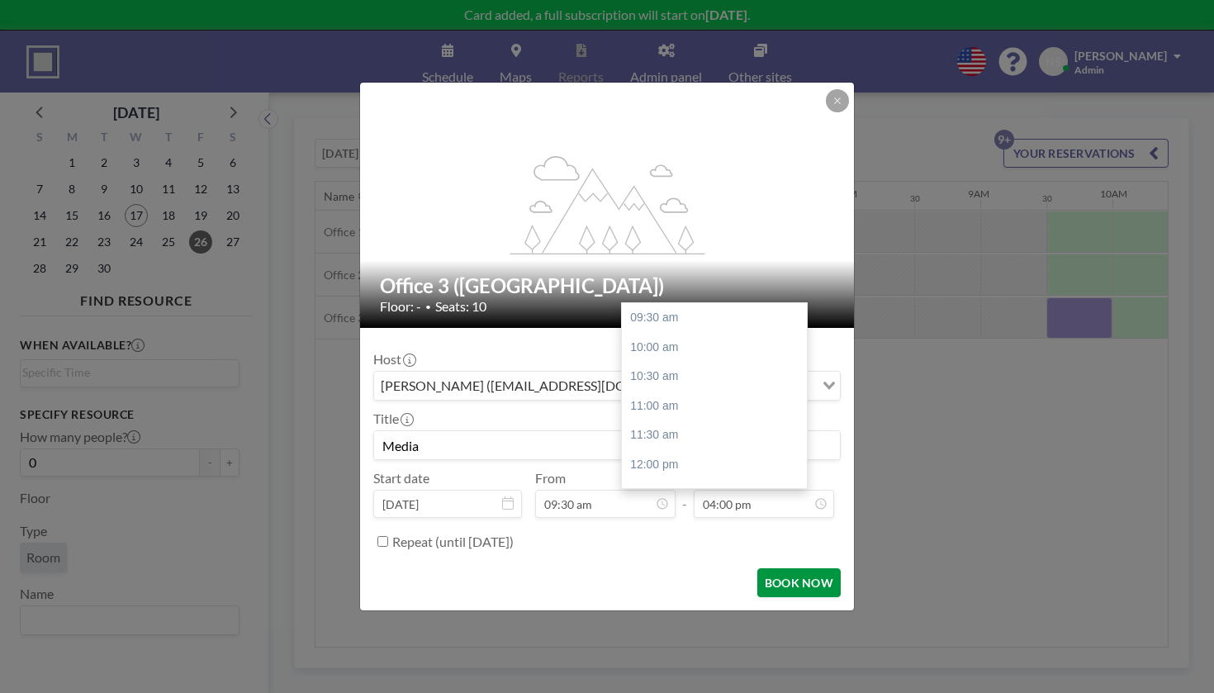
scroll to position [225, 0]
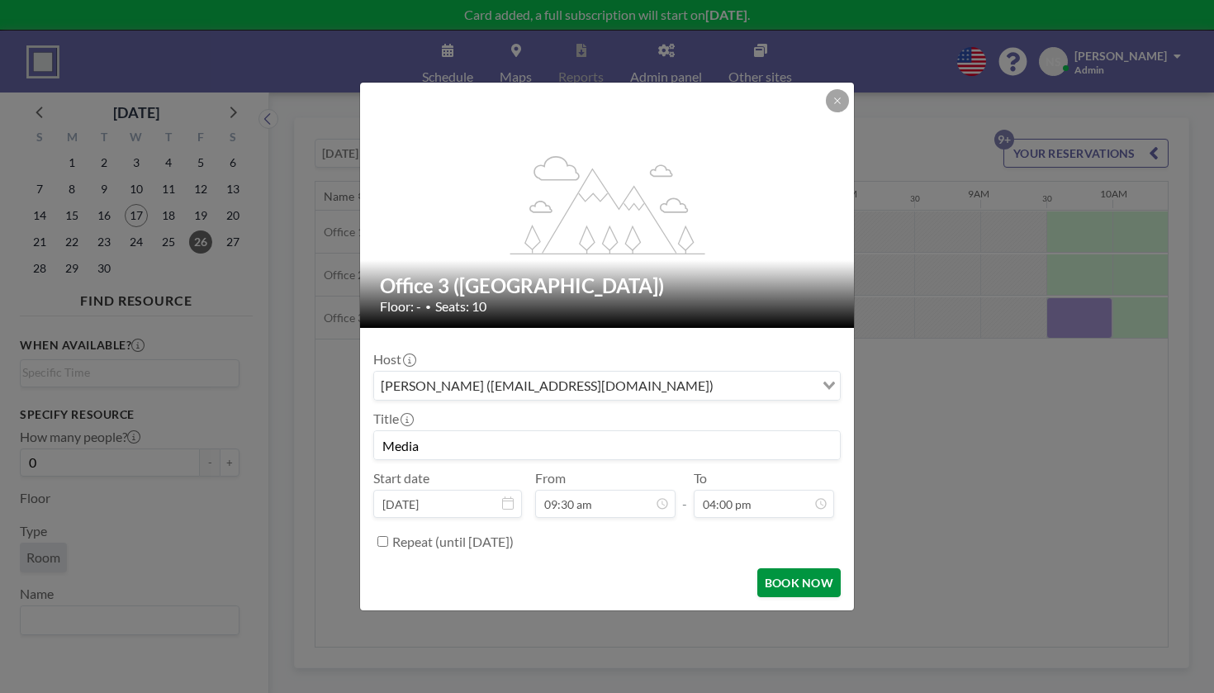
click at [758, 568] on button "BOOK NOW" at bounding box center [799, 582] width 83 height 29
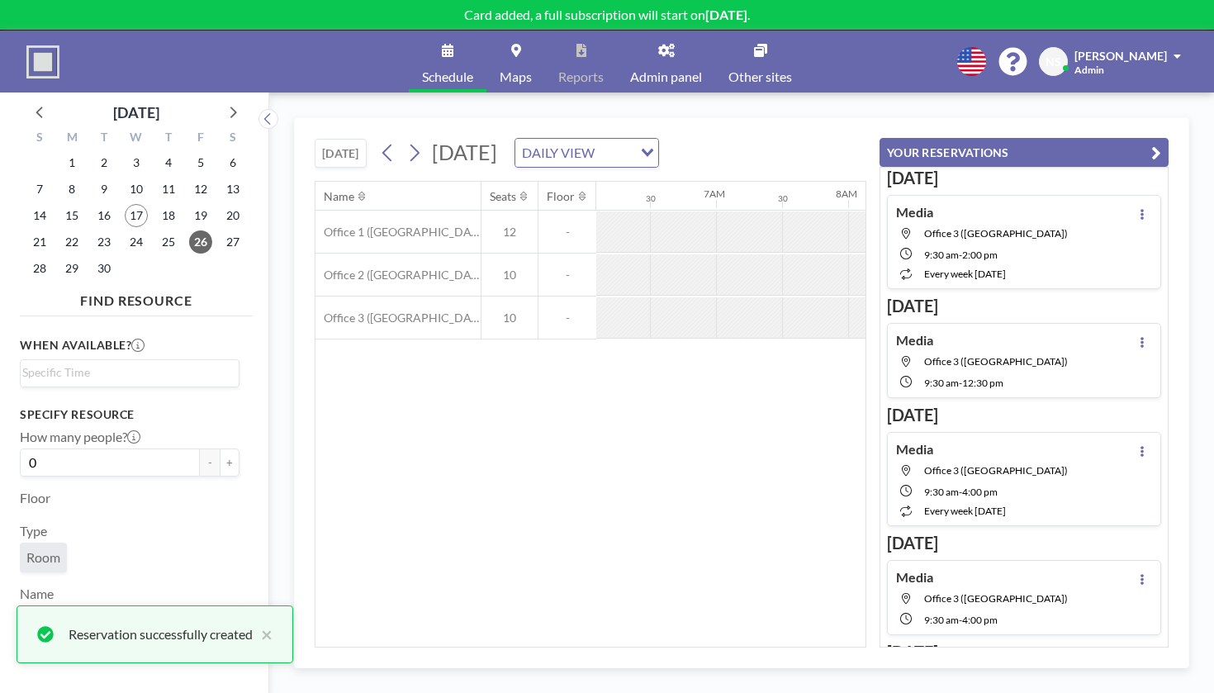
scroll to position [88, 0]
